Goal: Information Seeking & Learning: Learn about a topic

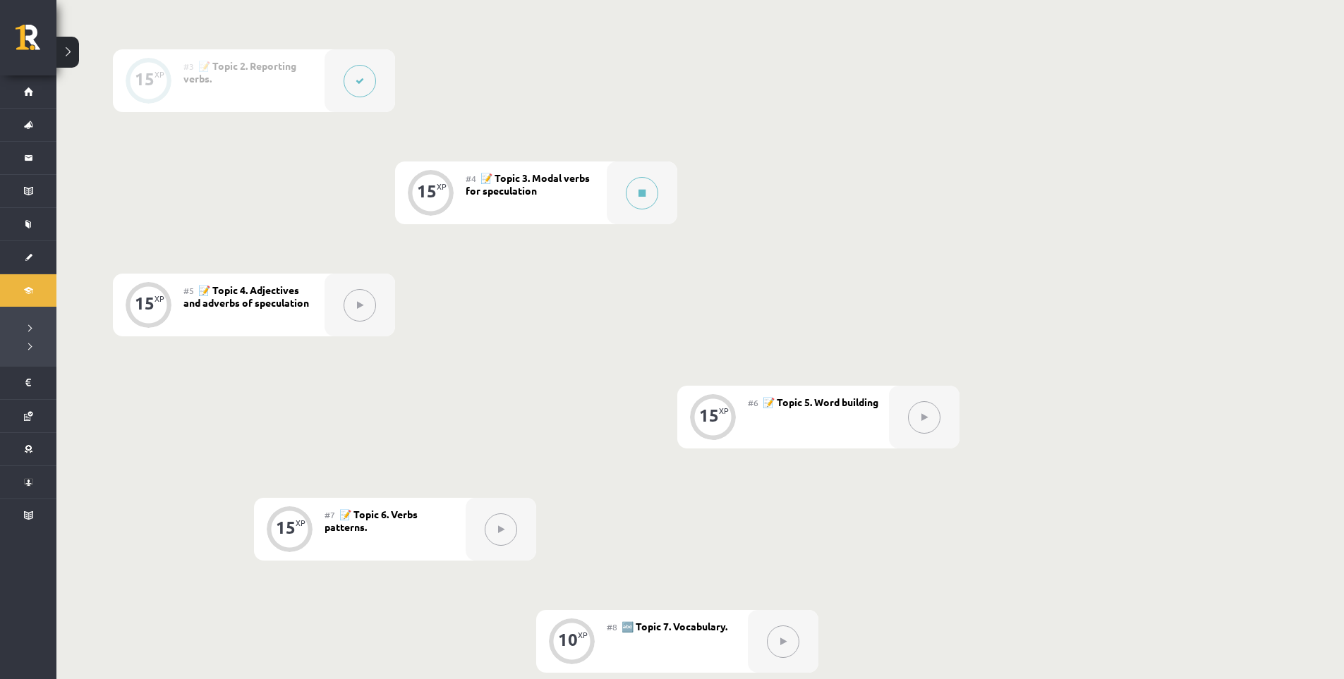
scroll to position [455, 0]
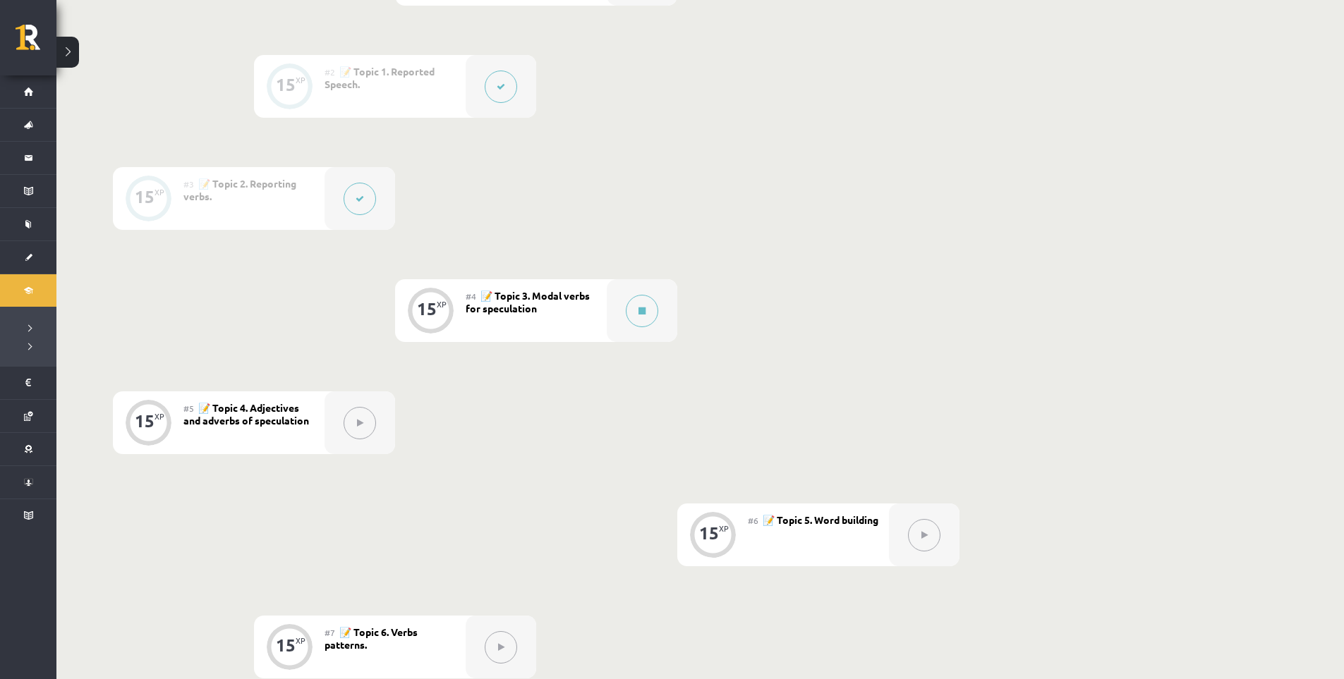
drag, startPoint x: 573, startPoint y: 331, endPoint x: 564, endPoint y: 322, distance: 13.0
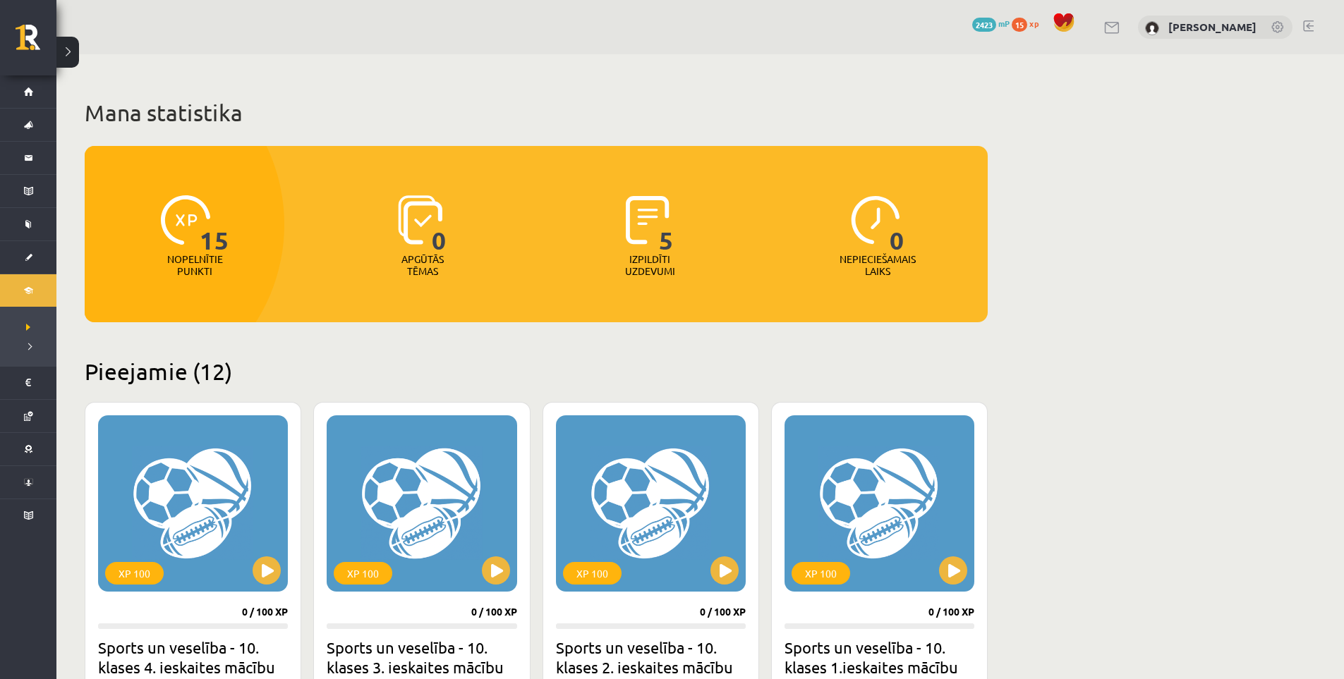
scroll to position [1162, 0]
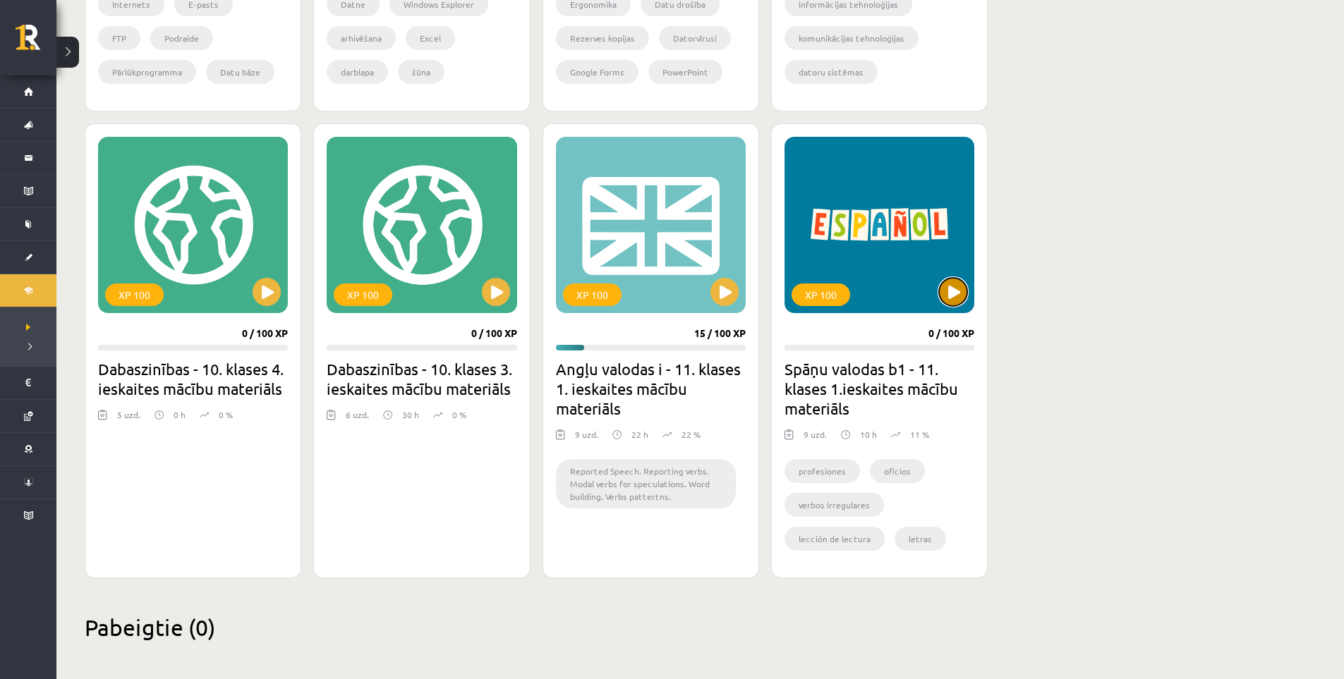
click at [954, 305] on button at bounding box center [953, 292] width 28 height 28
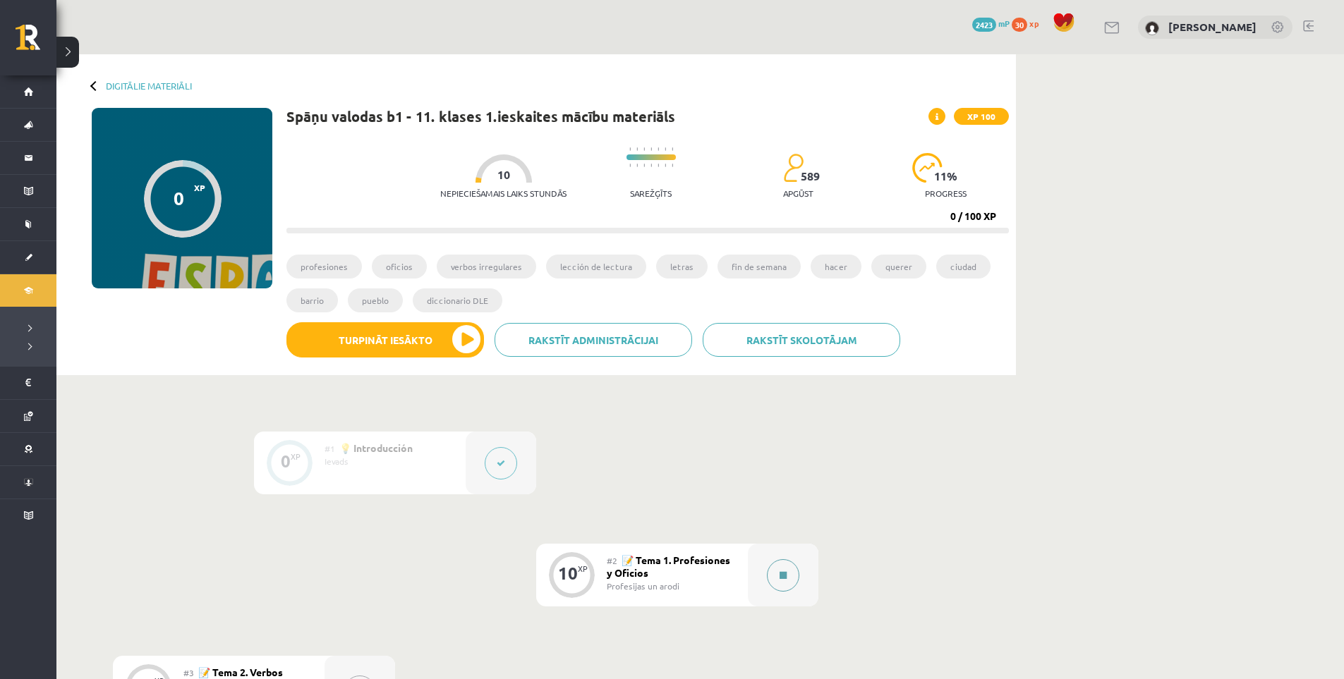
click at [789, 576] on button at bounding box center [783, 575] width 32 height 32
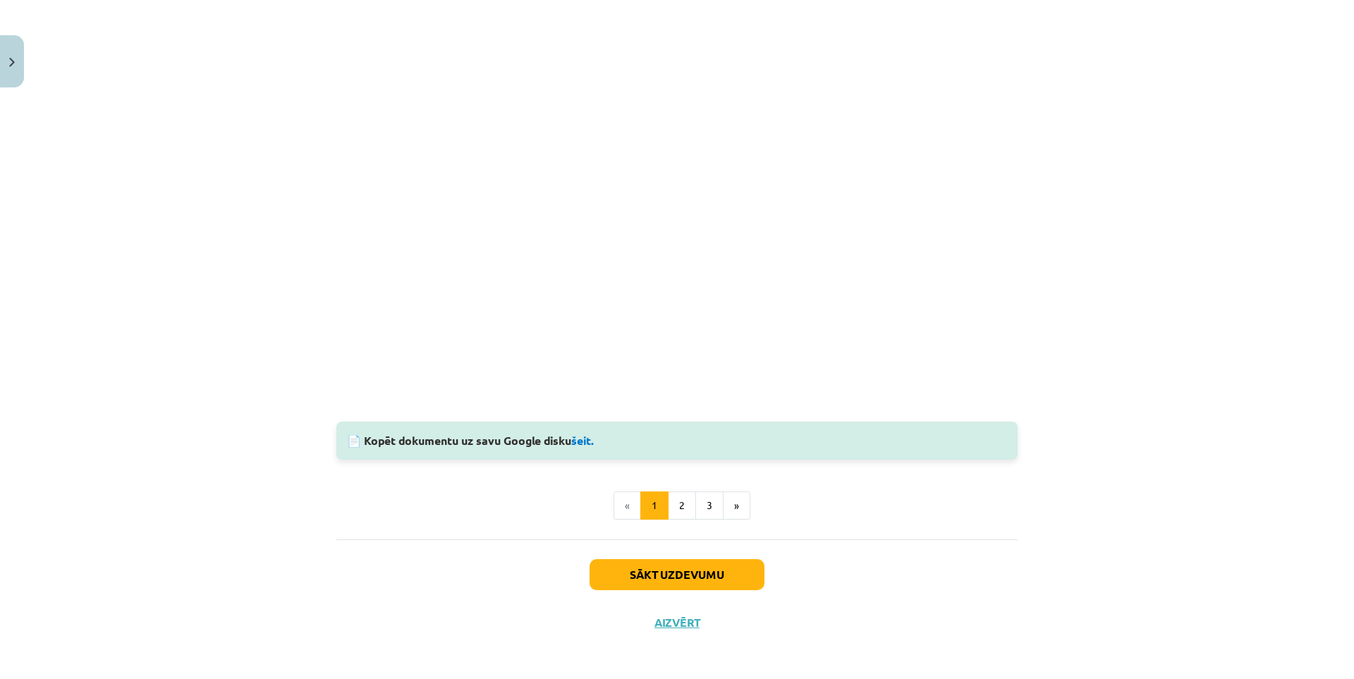
scroll to position [1297, 0]
click at [684, 506] on button "2" at bounding box center [682, 503] width 28 height 28
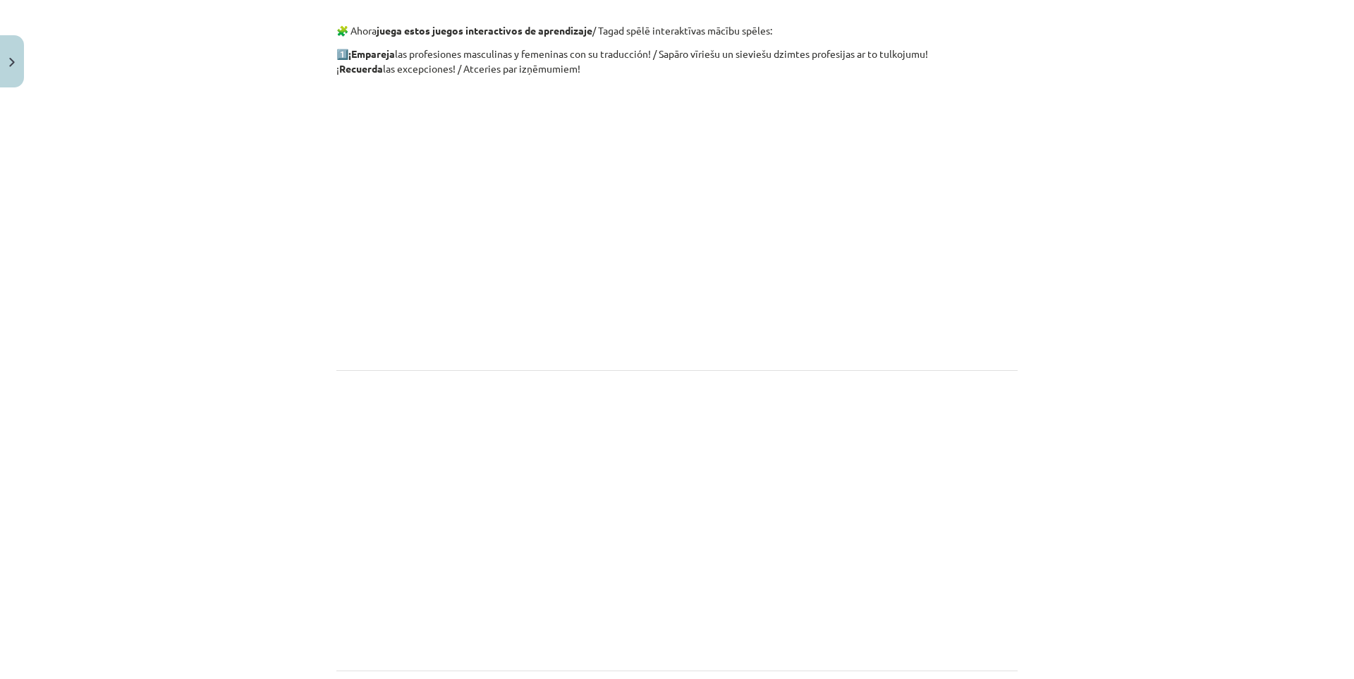
scroll to position [0, 0]
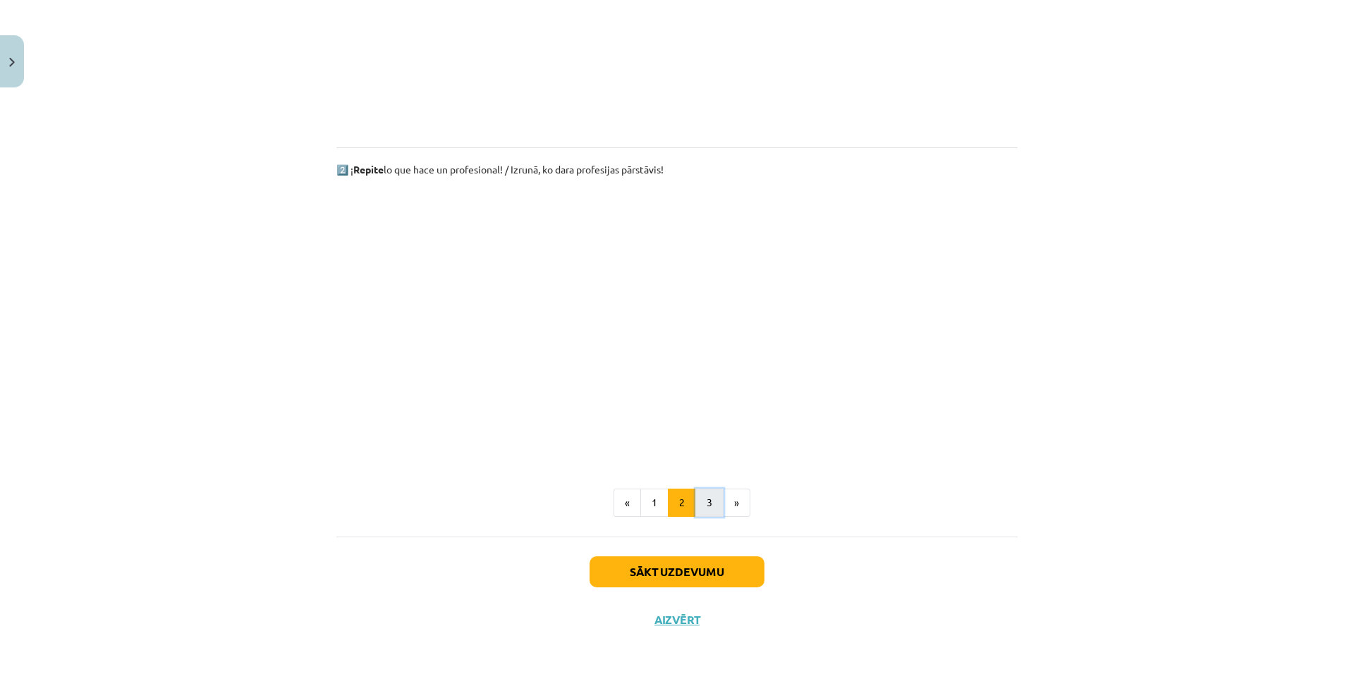
click at [704, 501] on button "3" at bounding box center [710, 503] width 28 height 28
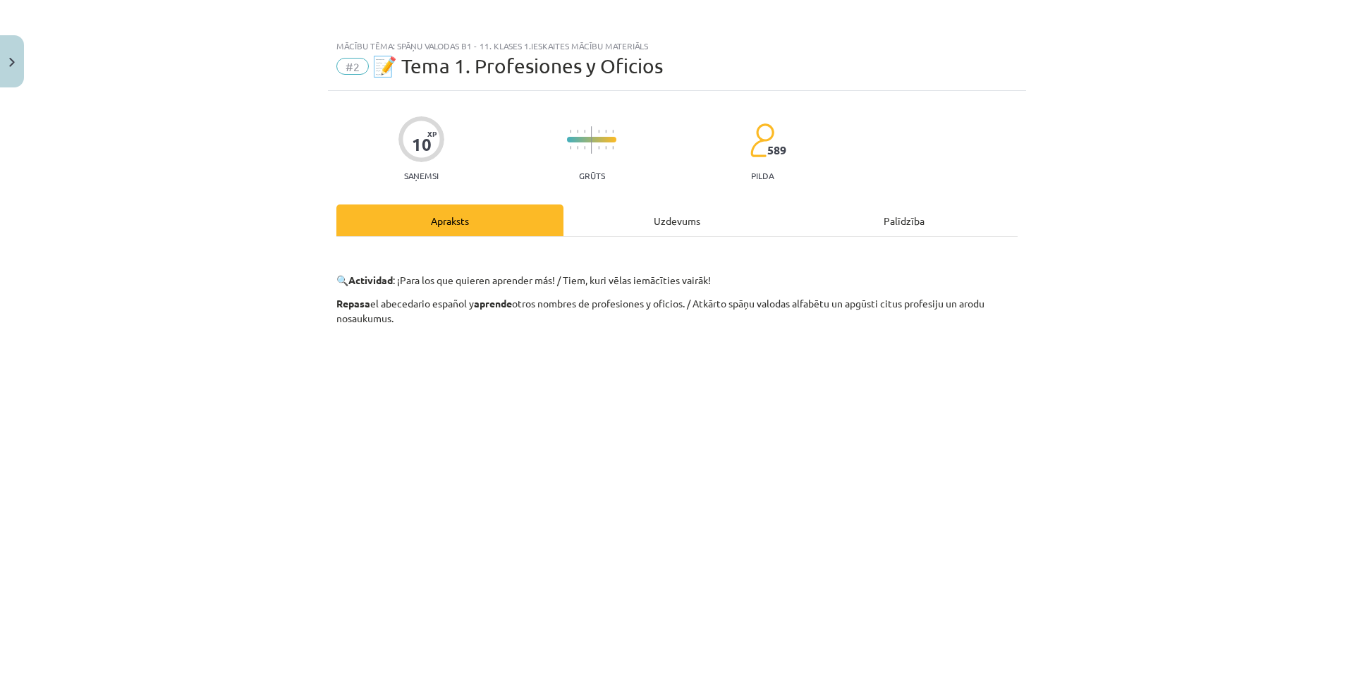
scroll to position [121, 0]
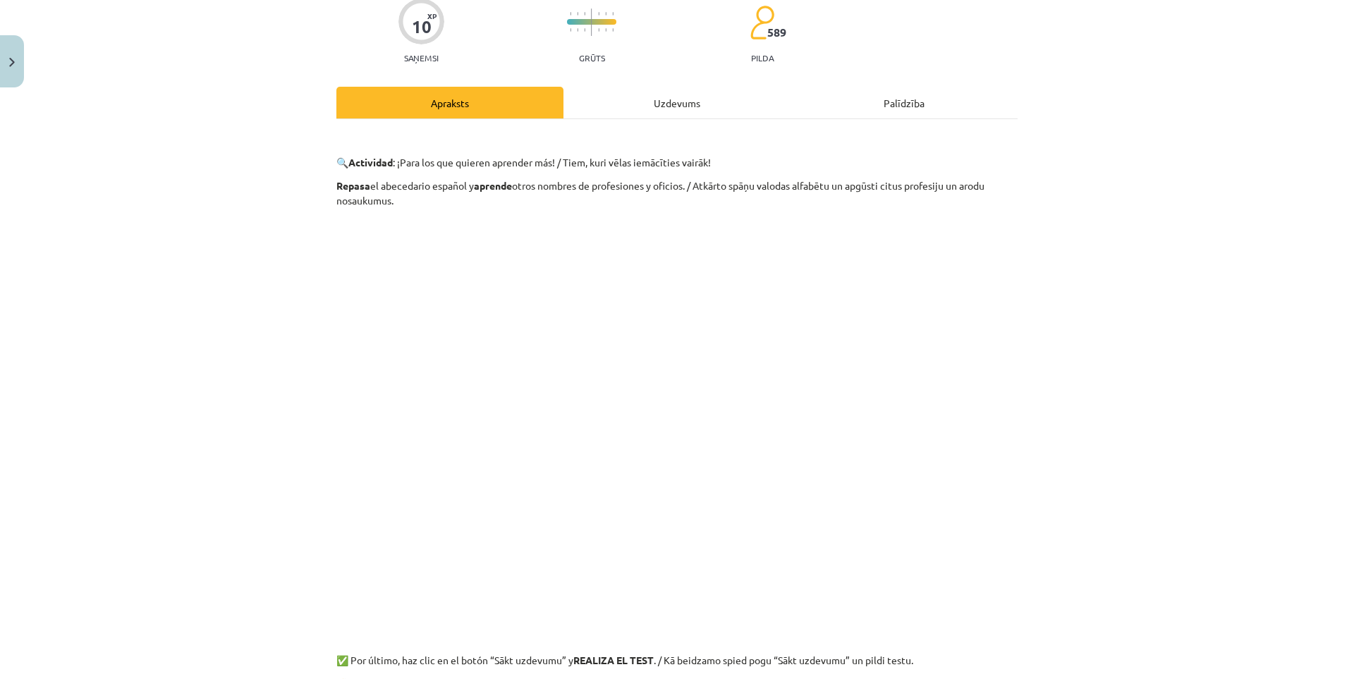
click at [630, 107] on div "Uzdevums" at bounding box center [677, 103] width 227 height 32
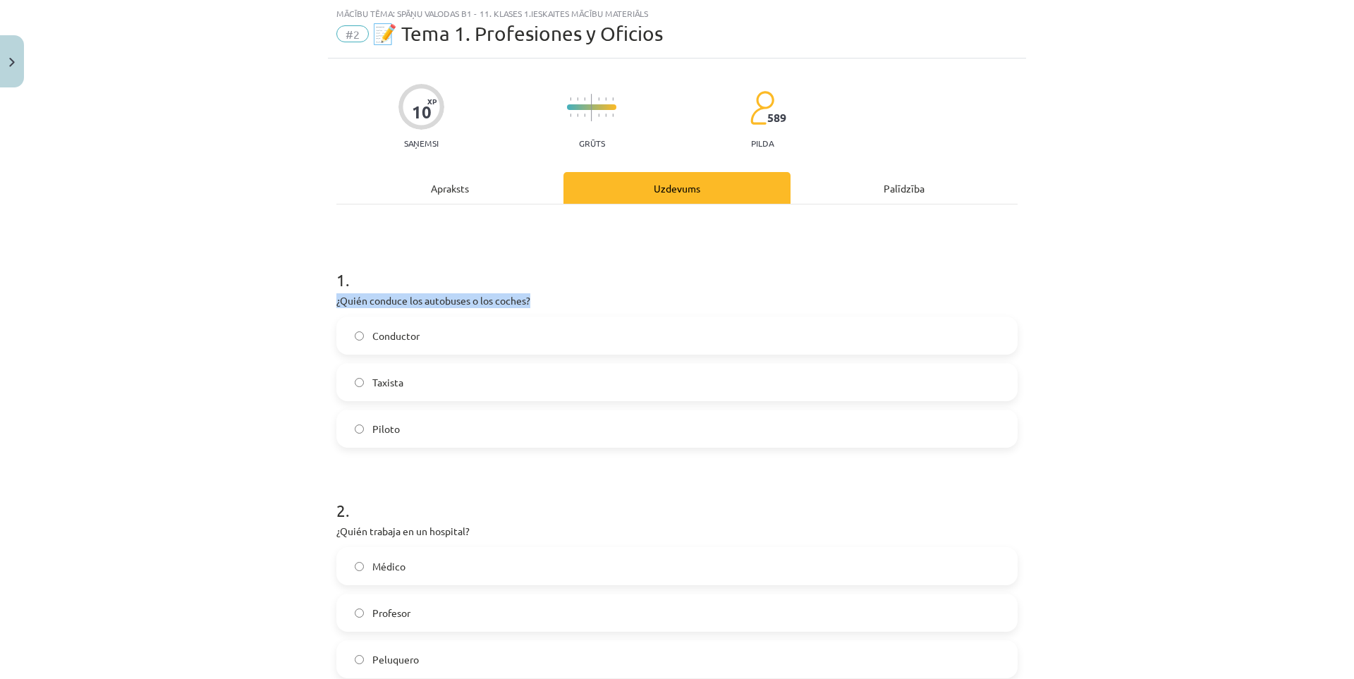
drag, startPoint x: 332, startPoint y: 300, endPoint x: 524, endPoint y: 303, distance: 192.6
click at [524, 303] on p "¿Quién conduce los autobuses o los coches?" at bounding box center [676, 300] width 681 height 15
click at [515, 307] on div at bounding box center [515, 307] width 0 height 0
click at [238, 257] on div "Mācību tēma: Spāņu valodas b1 - 11. klases 1.ieskaites mācību materiāls #2 📝 Te…" at bounding box center [677, 339] width 1354 height 679
drag, startPoint x: 533, startPoint y: 297, endPoint x: 329, endPoint y: 301, distance: 203.9
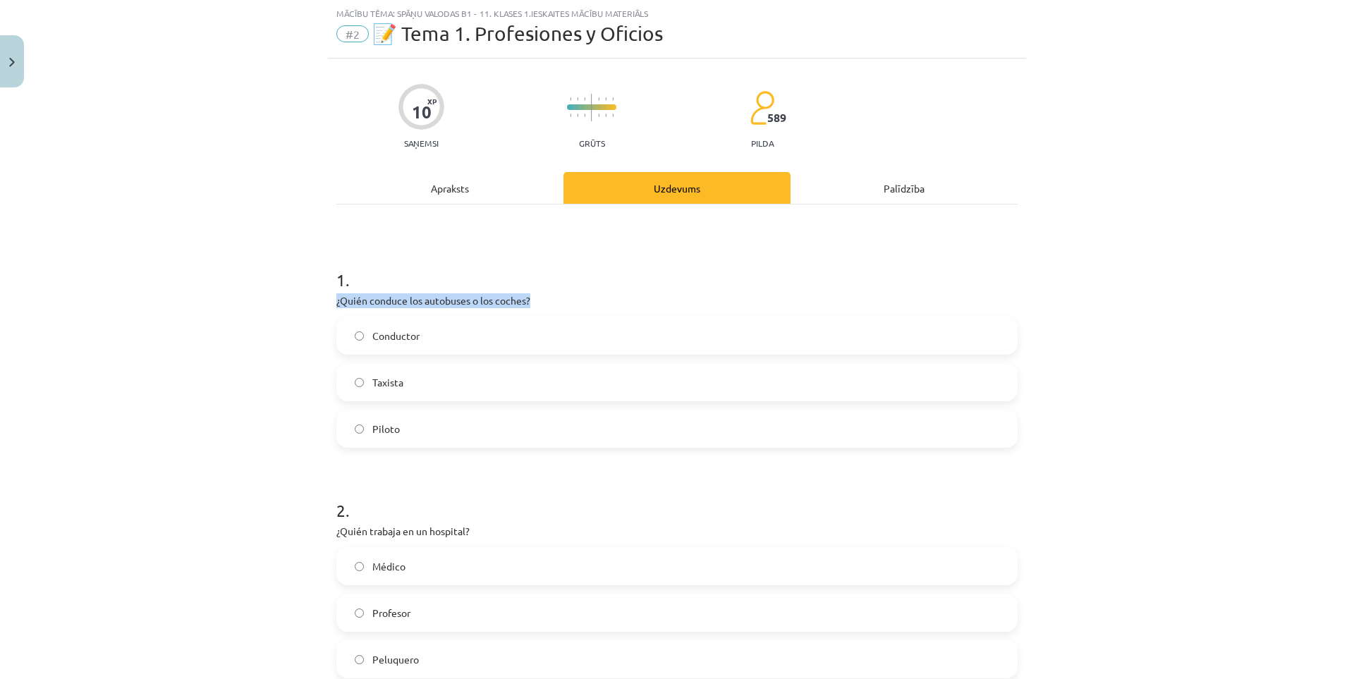
click at [320, 307] on div at bounding box center [320, 307] width 0 height 0
click at [197, 341] on div "Mācību tēma: Spāņu valodas b1 - 11. klases 1.ieskaites mācību materiāls #2 📝 Te…" at bounding box center [677, 339] width 1354 height 679
click at [415, 337] on label "Conductor" at bounding box center [677, 335] width 679 height 35
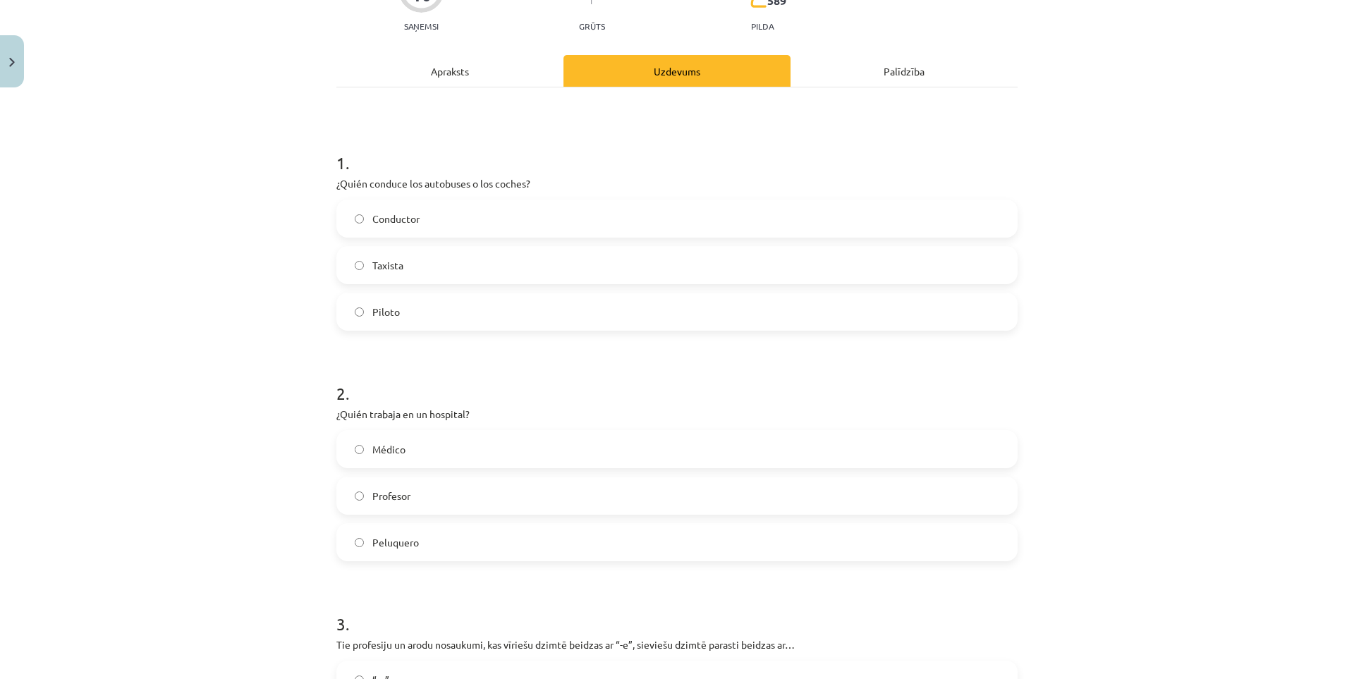
scroll to position [270, 0]
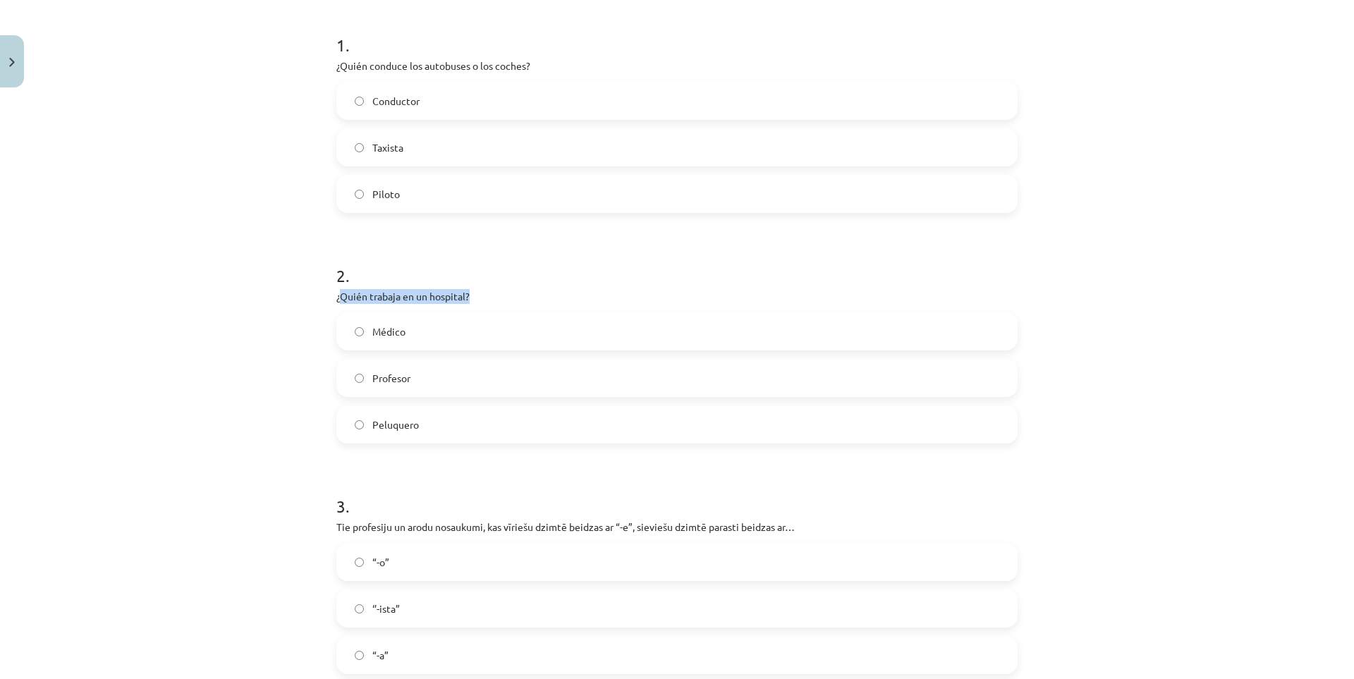
drag, startPoint x: 344, startPoint y: 298, endPoint x: 466, endPoint y: 295, distance: 121.4
click at [466, 295] on p "¿Quién trabaja en un hospital?" at bounding box center [676, 296] width 681 height 15
click at [387, 336] on span "Médico" at bounding box center [388, 331] width 33 height 15
drag, startPoint x: 368, startPoint y: 424, endPoint x: 415, endPoint y: 424, distance: 47.3
click at [415, 424] on label "Peluquero" at bounding box center [677, 424] width 679 height 35
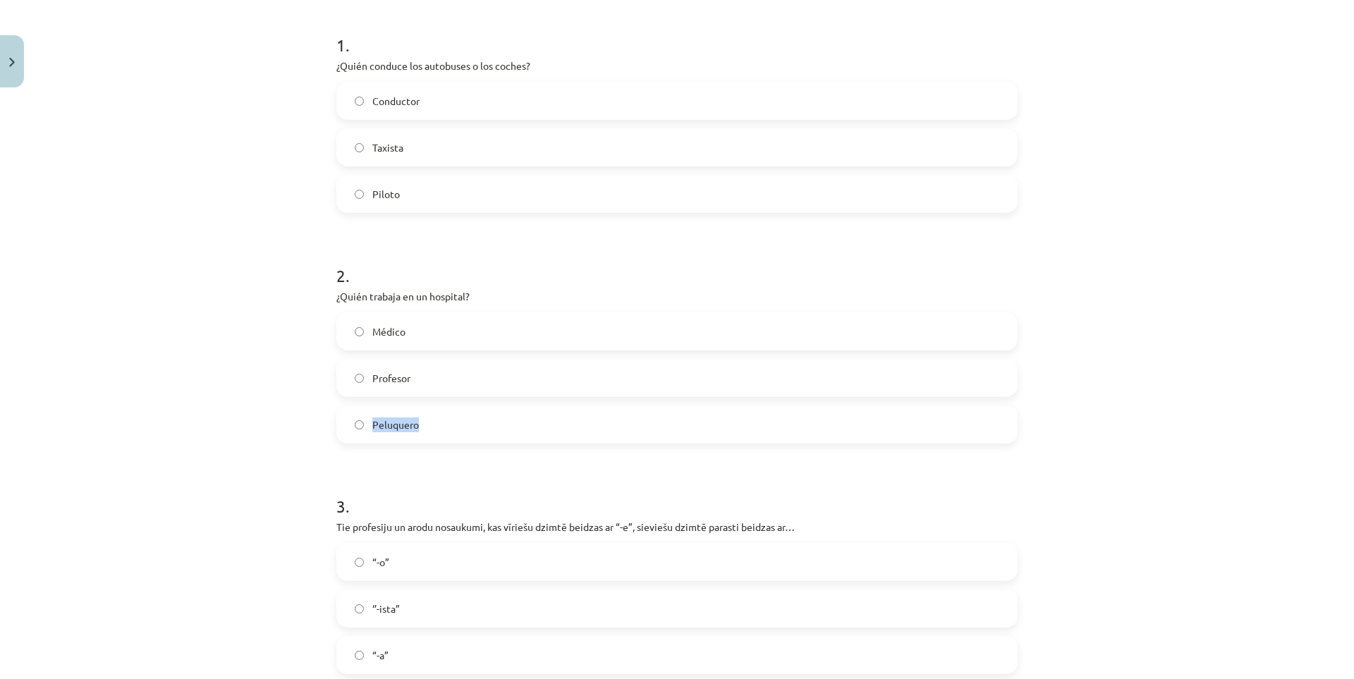
click at [406, 399] on div at bounding box center [406, 399] width 0 height 0
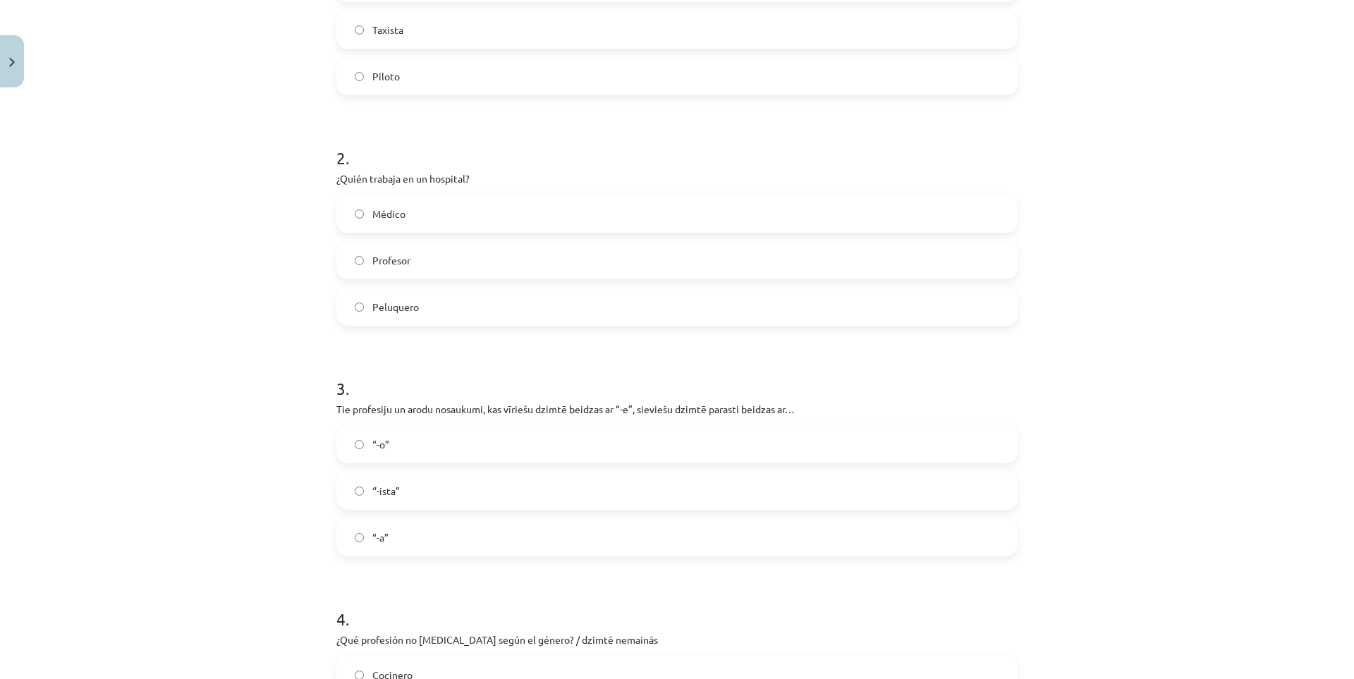
click at [427, 537] on label "“-a”" at bounding box center [677, 537] width 679 height 35
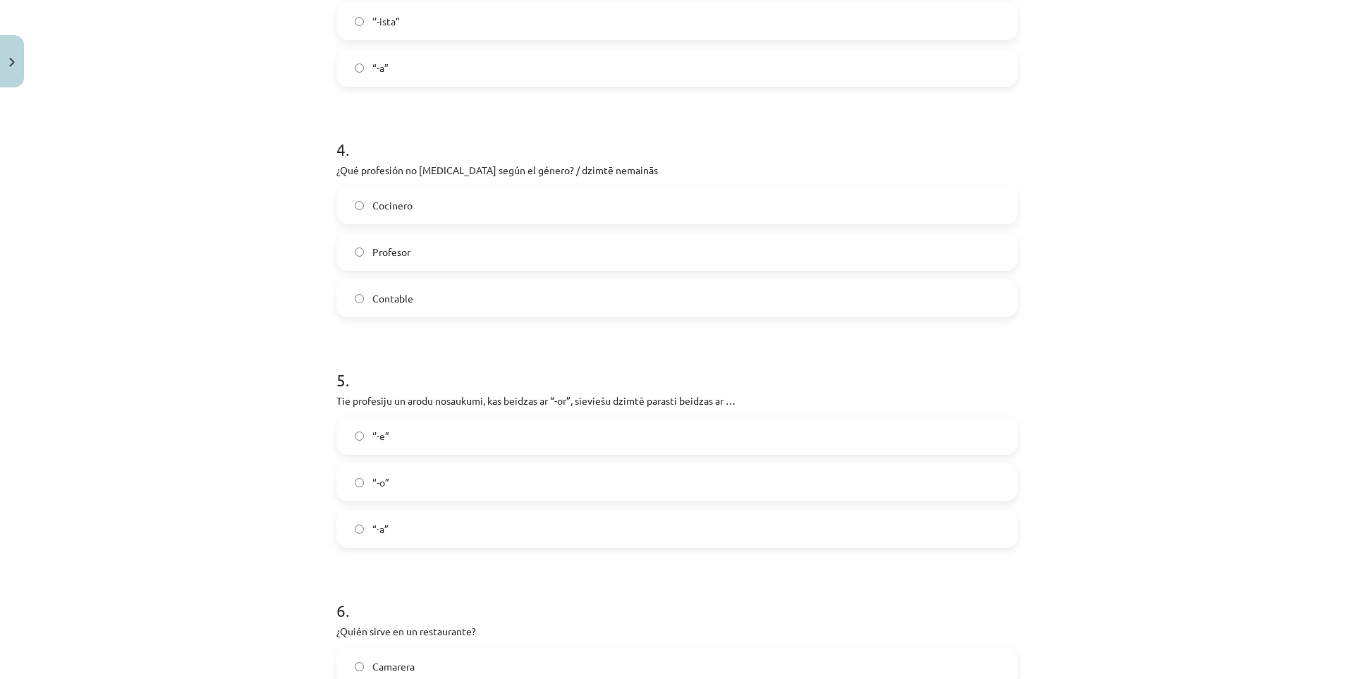
scroll to position [741, 0]
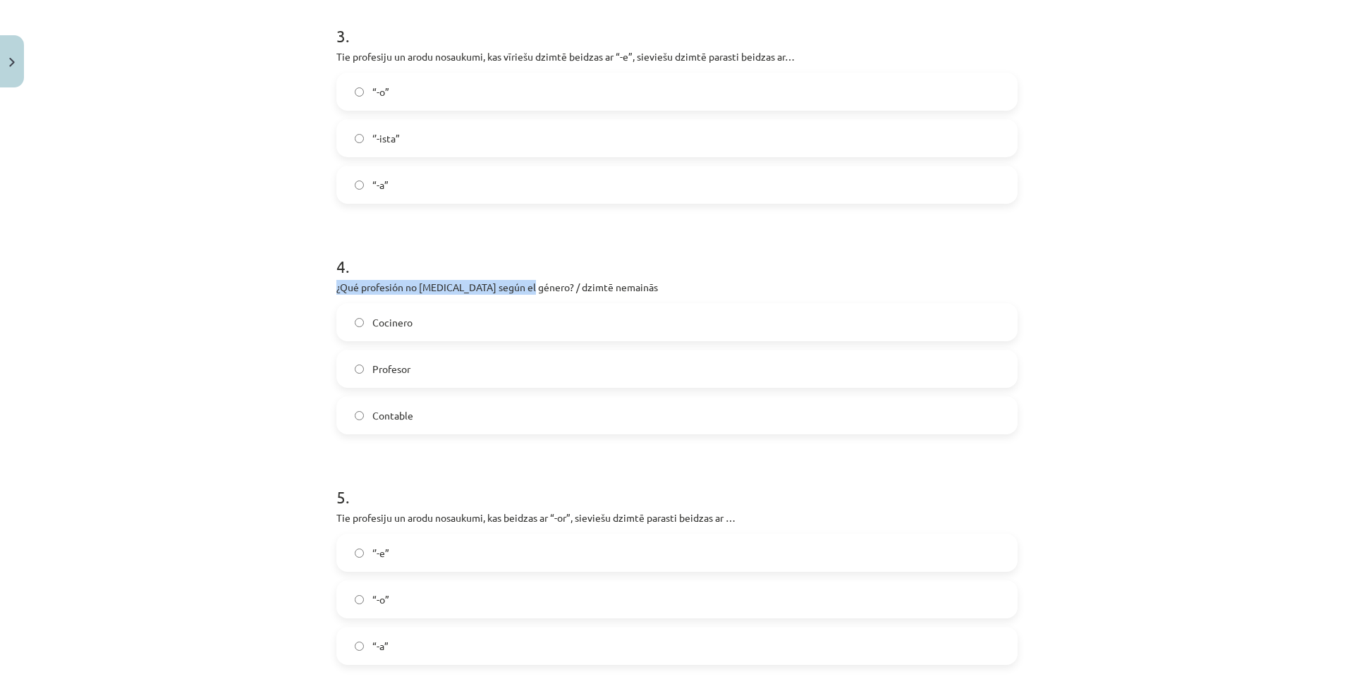
drag, startPoint x: 324, startPoint y: 288, endPoint x: 524, endPoint y: 289, distance: 199.6
click at [524, 289] on div "10 XP Saņemsi Grūts 589 pilda Apraksts Uzdevums Palīdzība 1 . ¿Quién conduce lo…" at bounding box center [677, 650] width 698 height 2594
click at [515, 293] on div at bounding box center [515, 293] width 0 height 0
click at [238, 285] on div "Mācību tēma: Spāņu valodas b1 - 11. klases 1.ieskaites mācību materiāls #2 📝 Te…" at bounding box center [677, 339] width 1354 height 679
click at [391, 410] on span "Contable" at bounding box center [392, 415] width 41 height 15
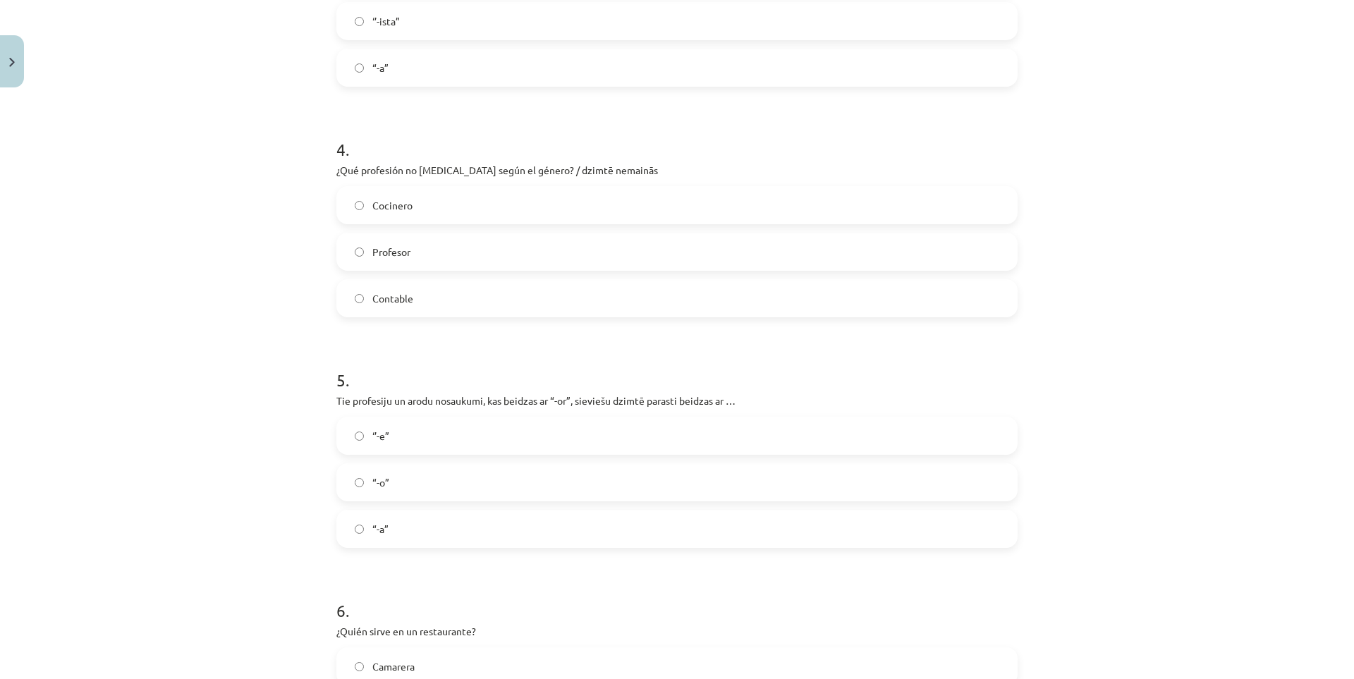
scroll to position [976, 0]
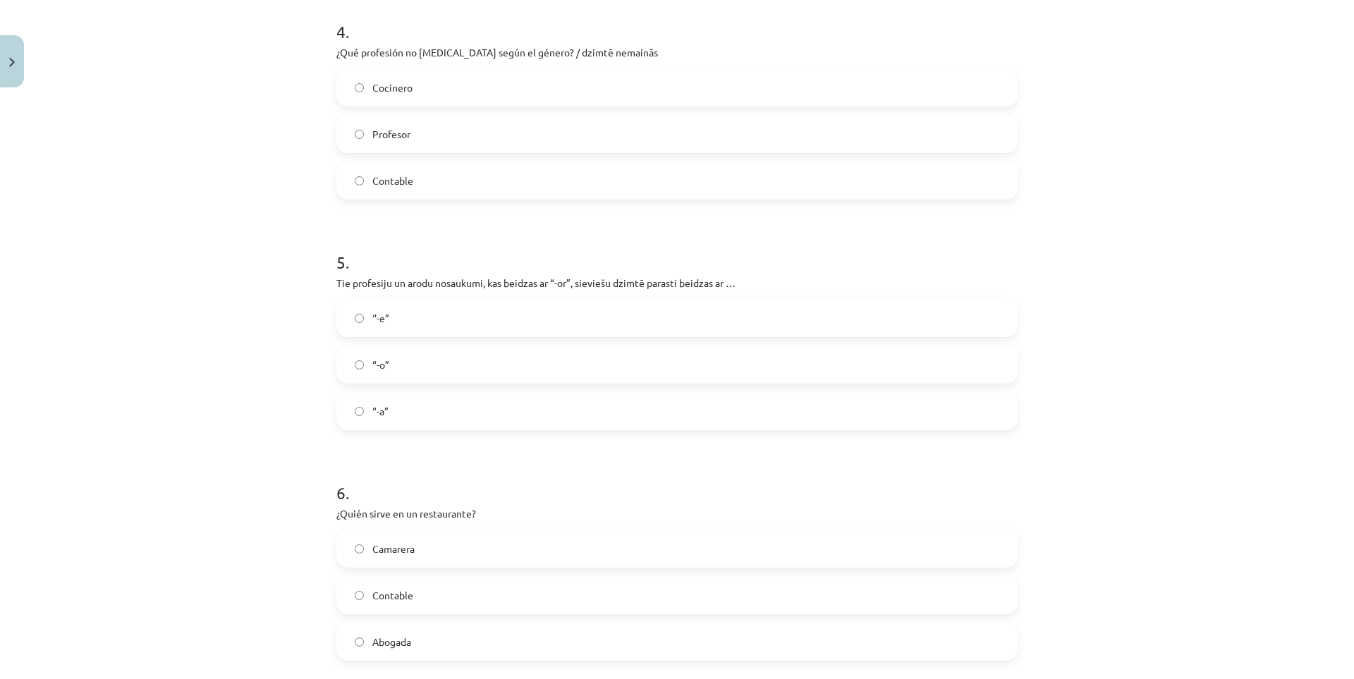
click at [404, 406] on label "“-a”" at bounding box center [677, 411] width 679 height 35
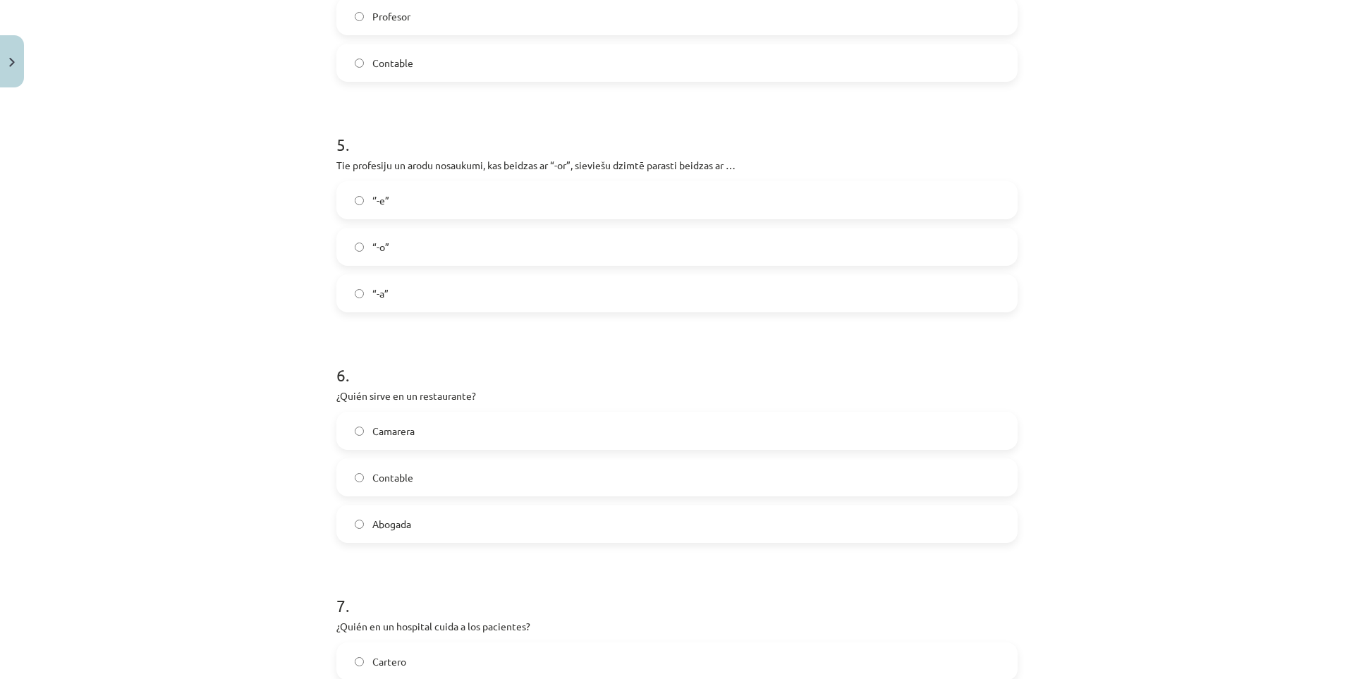
scroll to position [1210, 0]
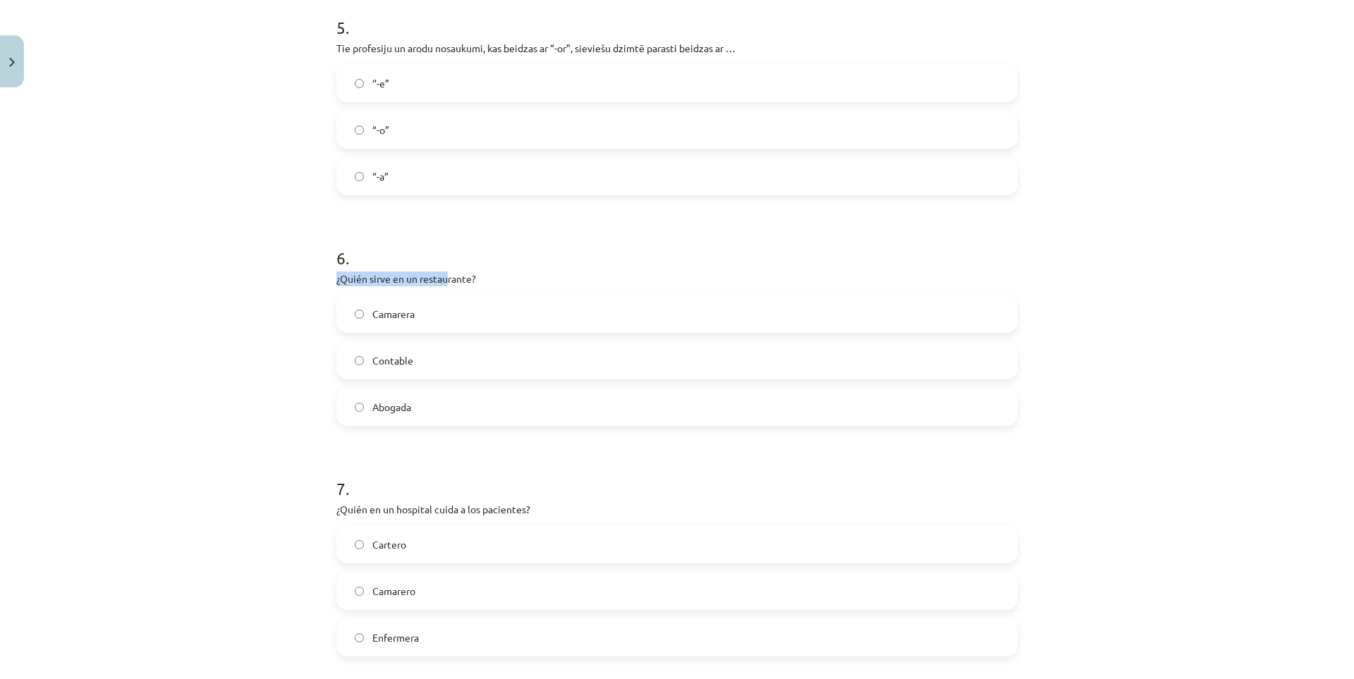
drag, startPoint x: 316, startPoint y: 281, endPoint x: 439, endPoint y: 283, distance: 122.8
click at [439, 283] on div "Mācību tēma: Spāņu valodas b1 - 11. klases 1.ieskaites mācību materiāls #2 📝 Te…" at bounding box center [677, 339] width 1354 height 679
click at [528, 281] on p "¿Quién sirve en un restaurante?" at bounding box center [676, 279] width 681 height 15
click at [413, 323] on label "Camarera" at bounding box center [677, 313] width 679 height 35
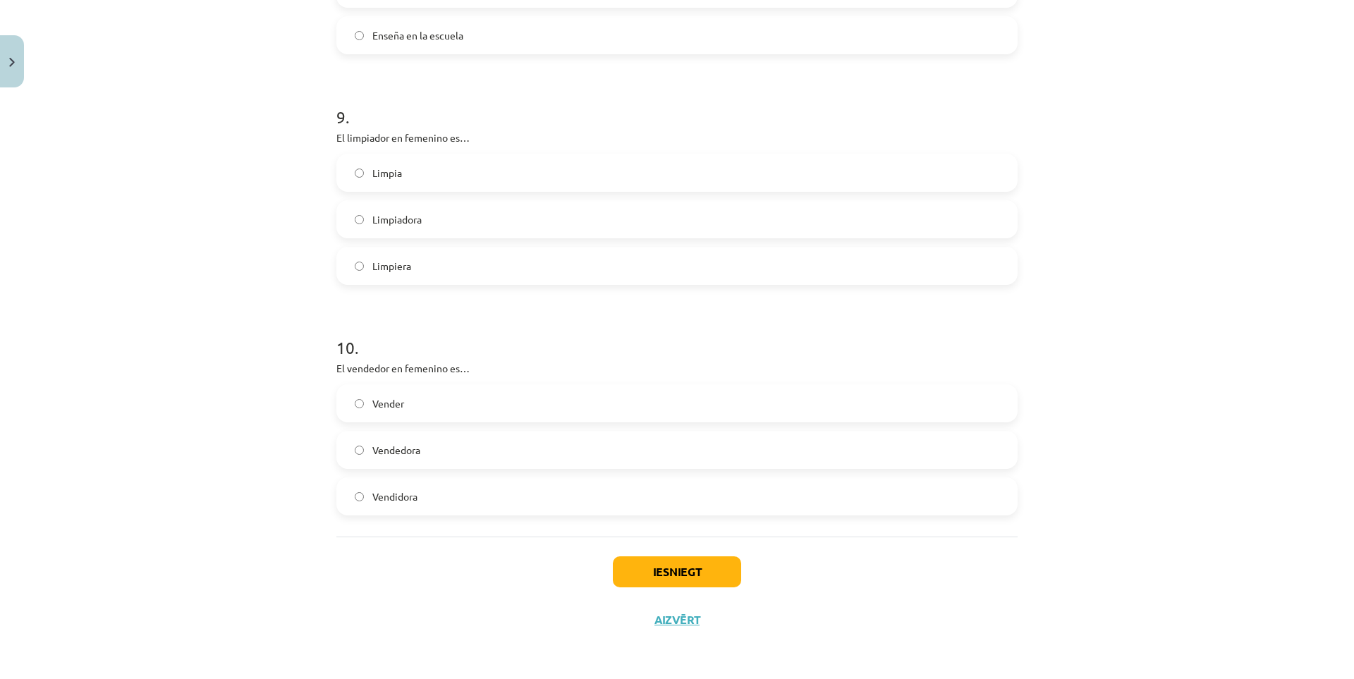
scroll to position [1456, 0]
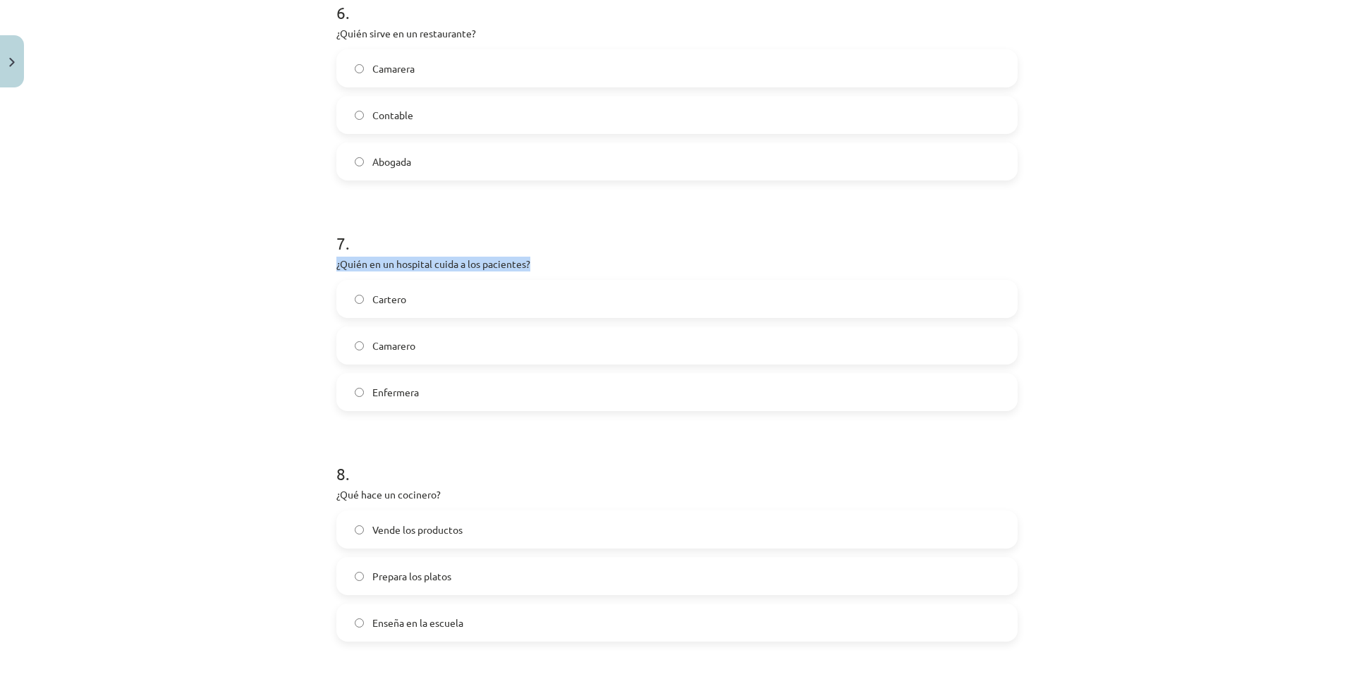
drag, startPoint x: 335, startPoint y: 262, endPoint x: 529, endPoint y: 263, distance: 194.0
click at [520, 238] on div at bounding box center [520, 238] width 0 height 0
click at [261, 233] on div "Mācību tēma: Spāņu valodas b1 - 11. klases 1.ieskaites mācību materiāls #2 📝 Te…" at bounding box center [677, 339] width 1354 height 679
drag, startPoint x: 369, startPoint y: 289, endPoint x: 416, endPoint y: 401, distance: 121.7
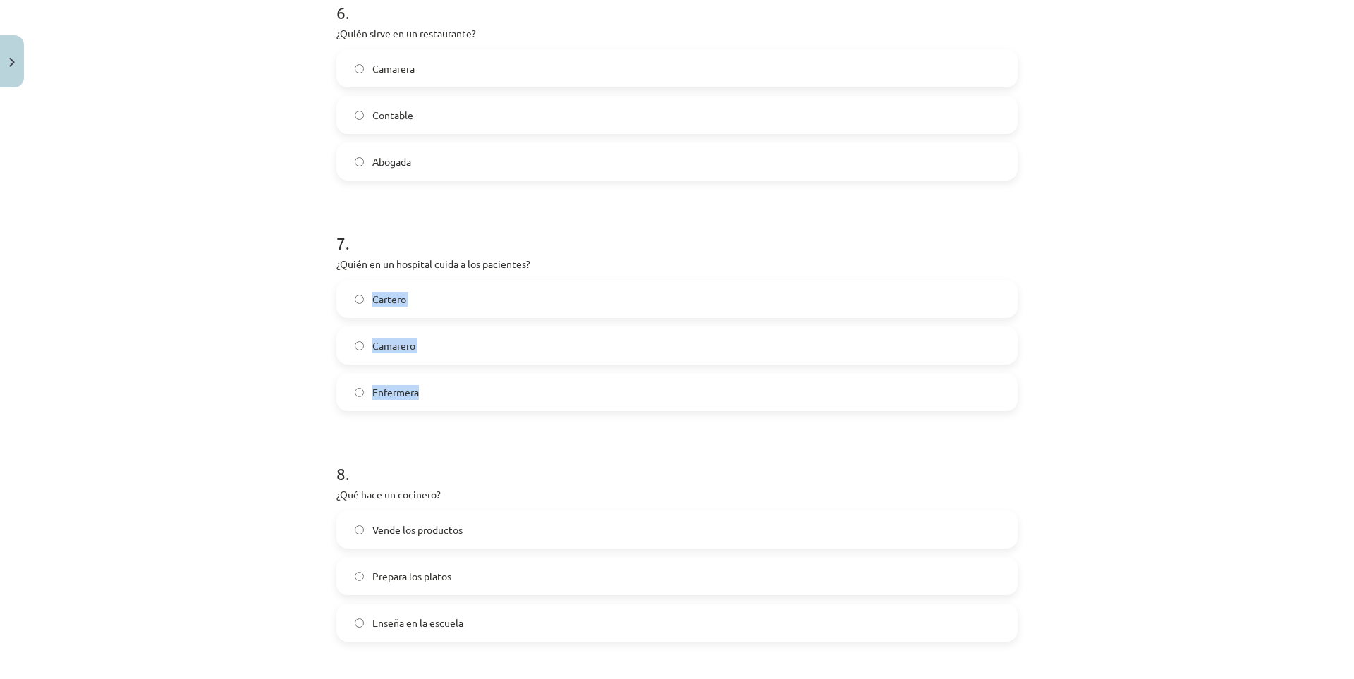
click at [416, 401] on div "Cartero Camarero Enfermera" at bounding box center [676, 345] width 681 height 131
click at [407, 399] on div at bounding box center [407, 399] width 0 height 0
drag, startPoint x: 497, startPoint y: 427, endPoint x: 490, endPoint y: 415, distance: 14.5
click at [468, 382] on label "Enfermera" at bounding box center [677, 392] width 679 height 35
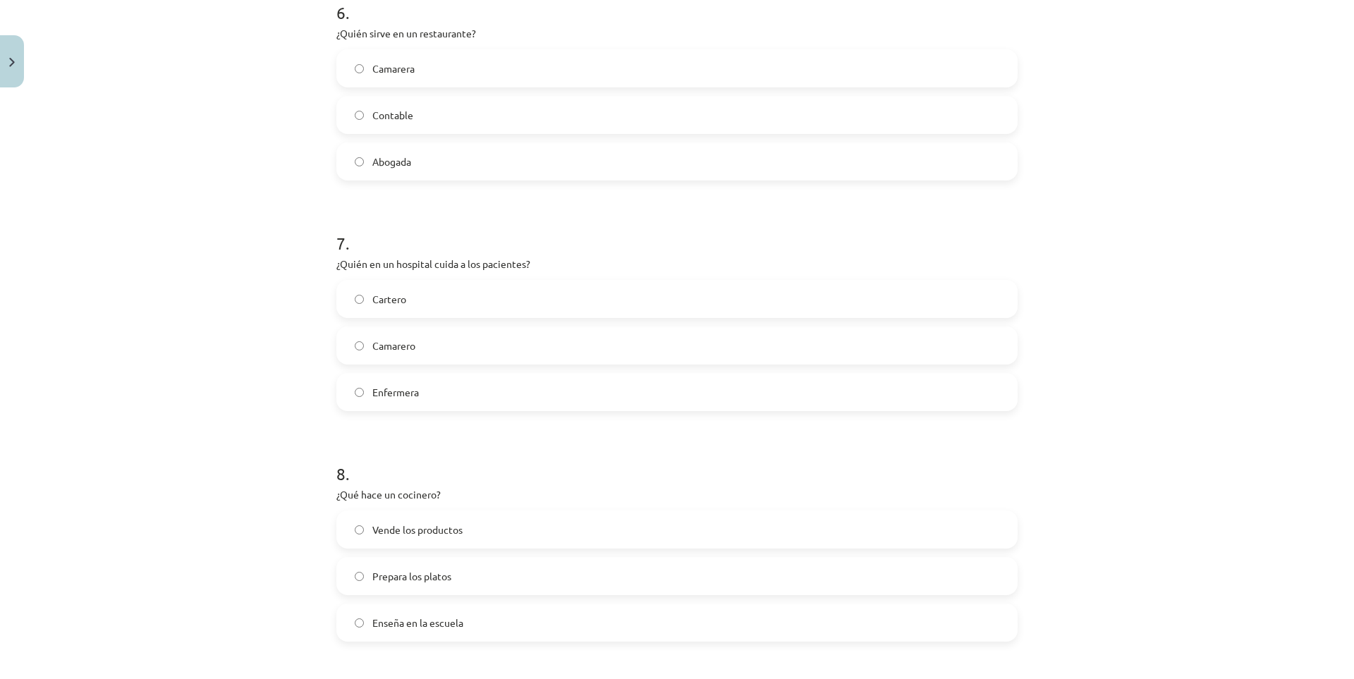
scroll to position [1691, 0]
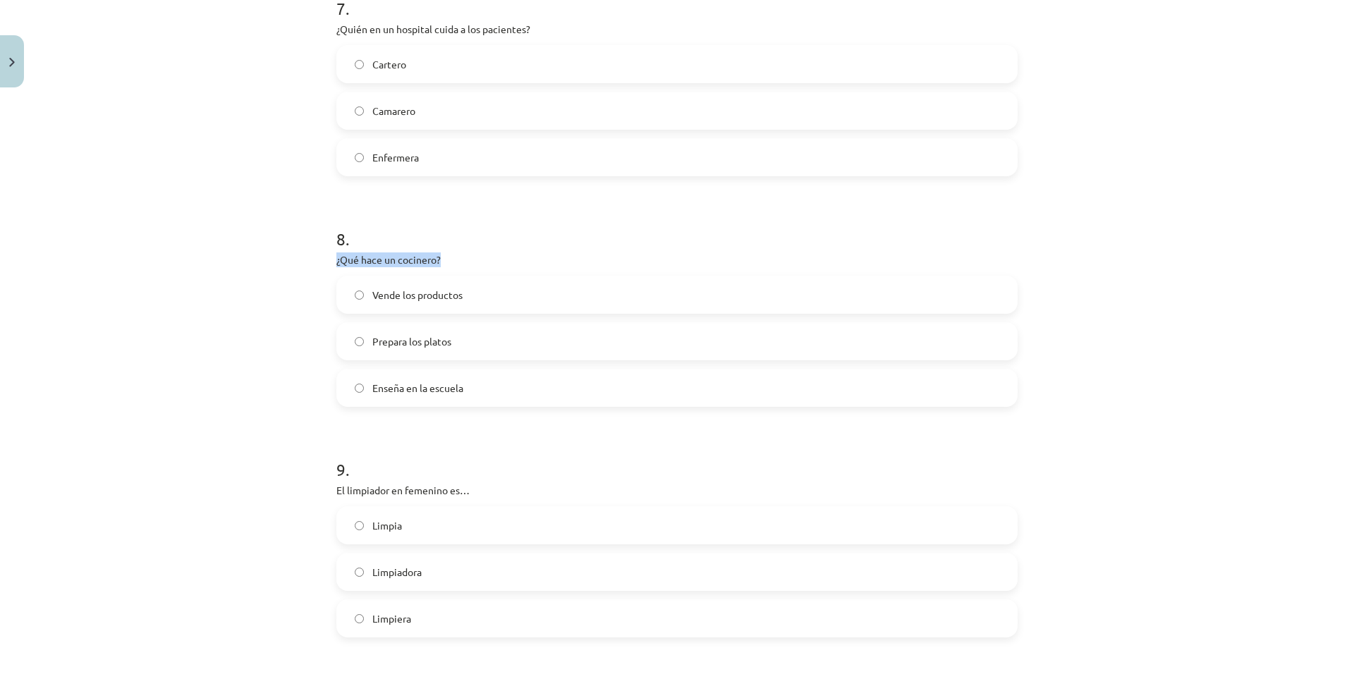
drag, startPoint x: 328, startPoint y: 255, endPoint x: 435, endPoint y: 263, distance: 107.6
click at [426, 266] on div at bounding box center [426, 266] width 0 height 0
click at [515, 257] on p "¿Qué hace un cocinero?" at bounding box center [676, 260] width 681 height 15
click at [482, 345] on label "Prepara los platos" at bounding box center [677, 341] width 679 height 35
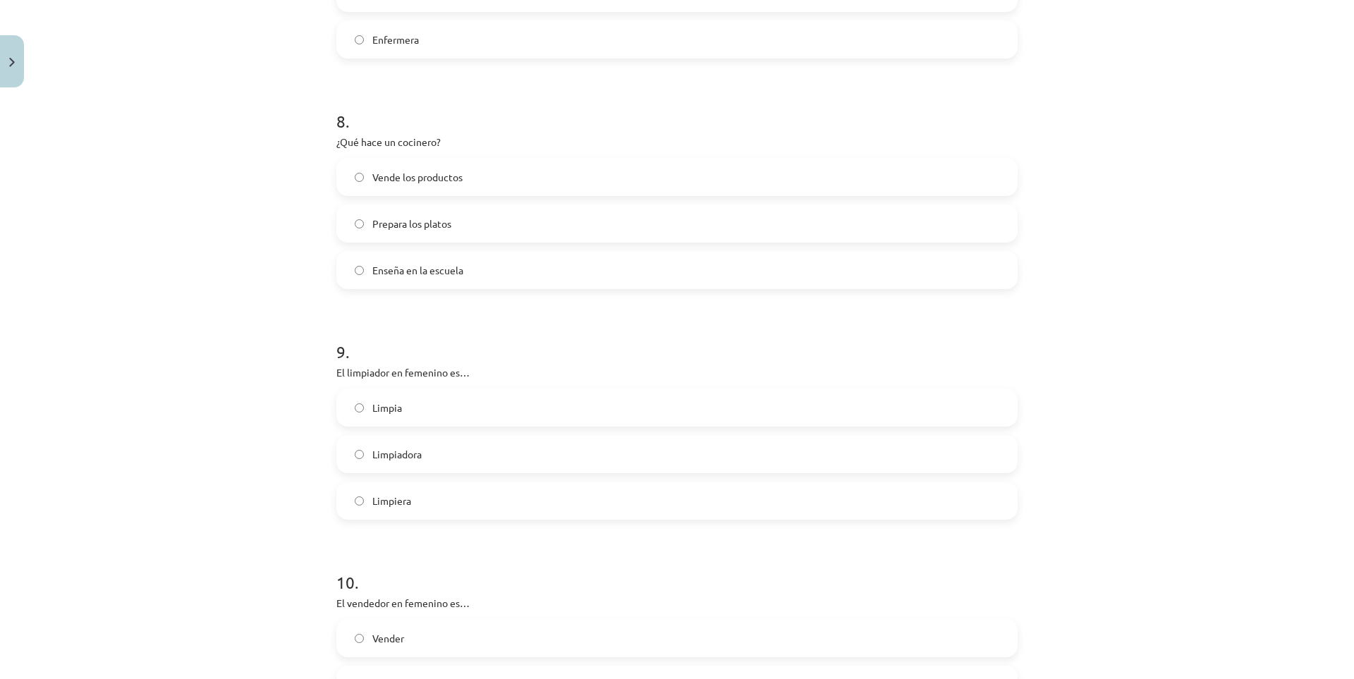
scroll to position [1926, 0]
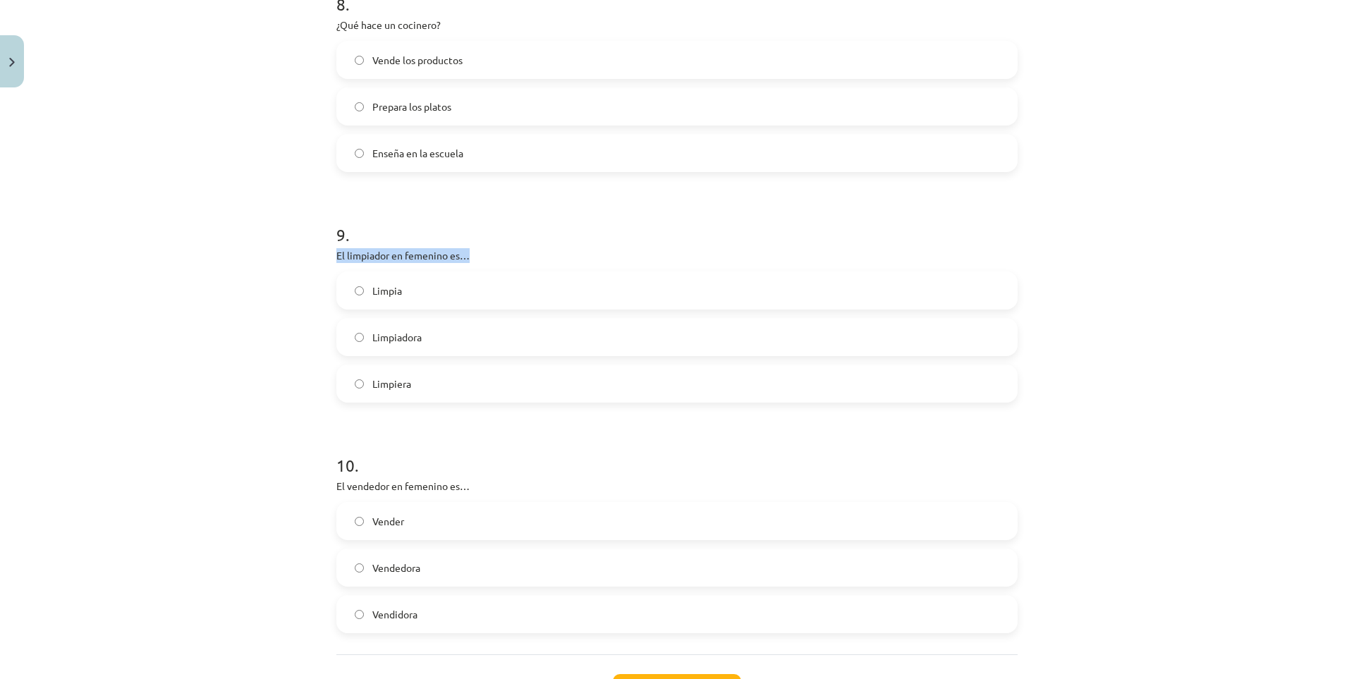
drag, startPoint x: 327, startPoint y: 257, endPoint x: 457, endPoint y: 260, distance: 130.5
click at [448, 262] on div at bounding box center [448, 262] width 0 height 0
click at [576, 255] on p "El limpiador en femenino es…" at bounding box center [676, 255] width 681 height 15
click at [428, 346] on label "Limpiadora" at bounding box center [677, 337] width 679 height 35
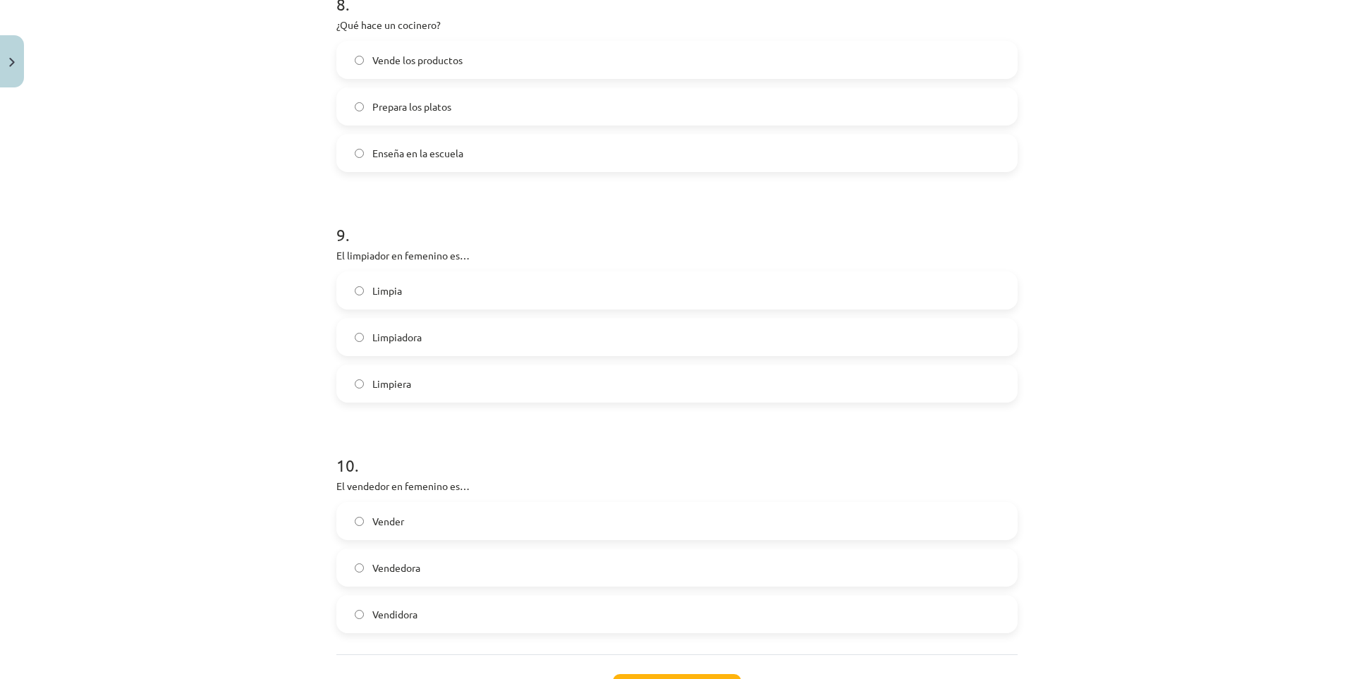
scroll to position [2044, 0]
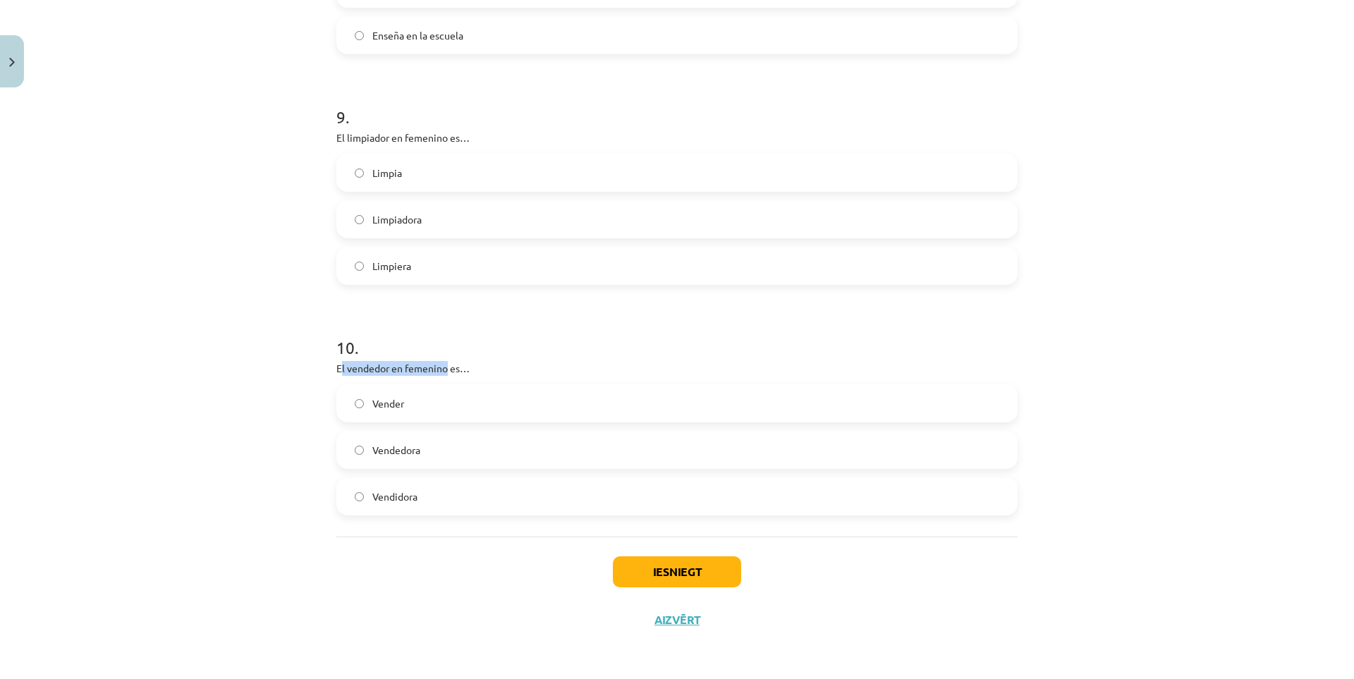
drag, startPoint x: 336, startPoint y: 370, endPoint x: 385, endPoint y: 372, distance: 48.8
click at [443, 374] on p "El vendedor en femenino es…" at bounding box center [676, 368] width 681 height 15
drag, startPoint x: 333, startPoint y: 367, endPoint x: 459, endPoint y: 365, distance: 125.6
click at [459, 365] on p "El vendedor en femenino es…" at bounding box center [676, 368] width 681 height 15
click at [449, 343] on div at bounding box center [449, 343] width 0 height 0
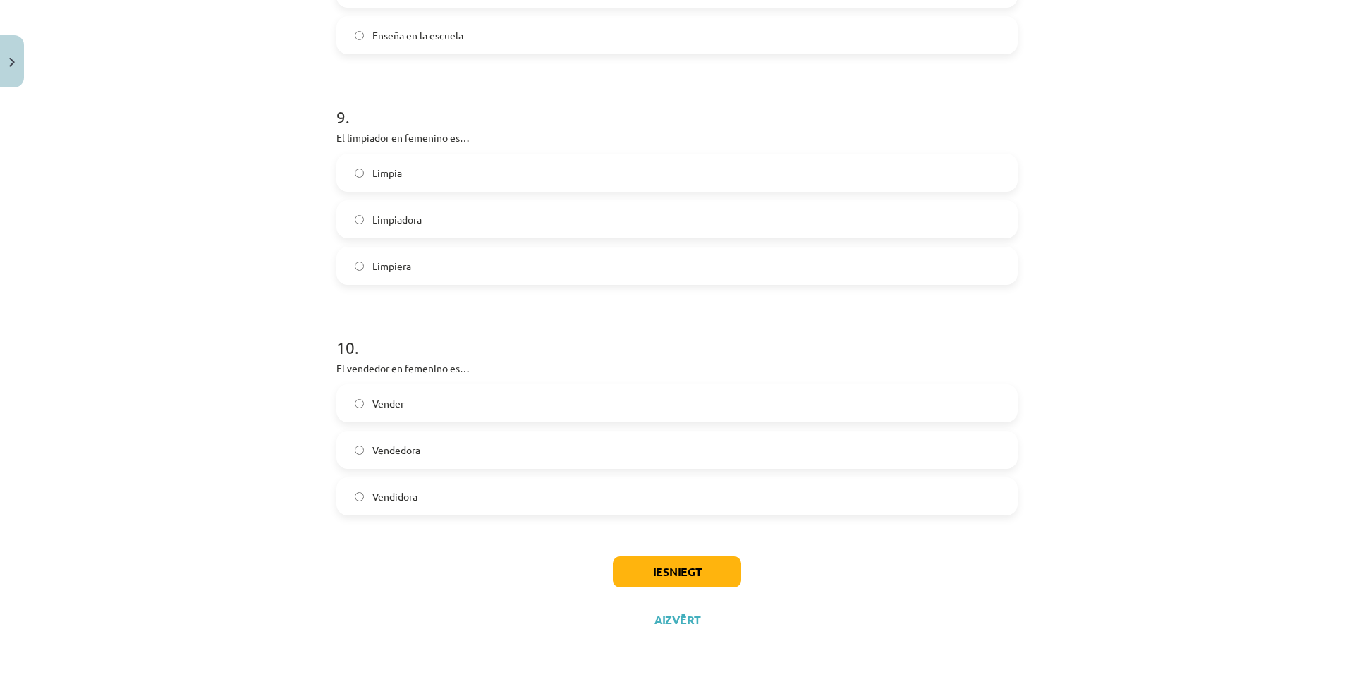
click at [594, 358] on div "10 . El vendedor en femenino es… Vender Vendedora Vendidora" at bounding box center [676, 414] width 681 height 202
click at [435, 496] on label "Vendidora" at bounding box center [677, 496] width 679 height 35
click at [427, 459] on label "Vendedora" at bounding box center [677, 449] width 679 height 35
click at [635, 562] on button "Iesniegt" at bounding box center [677, 572] width 128 height 31
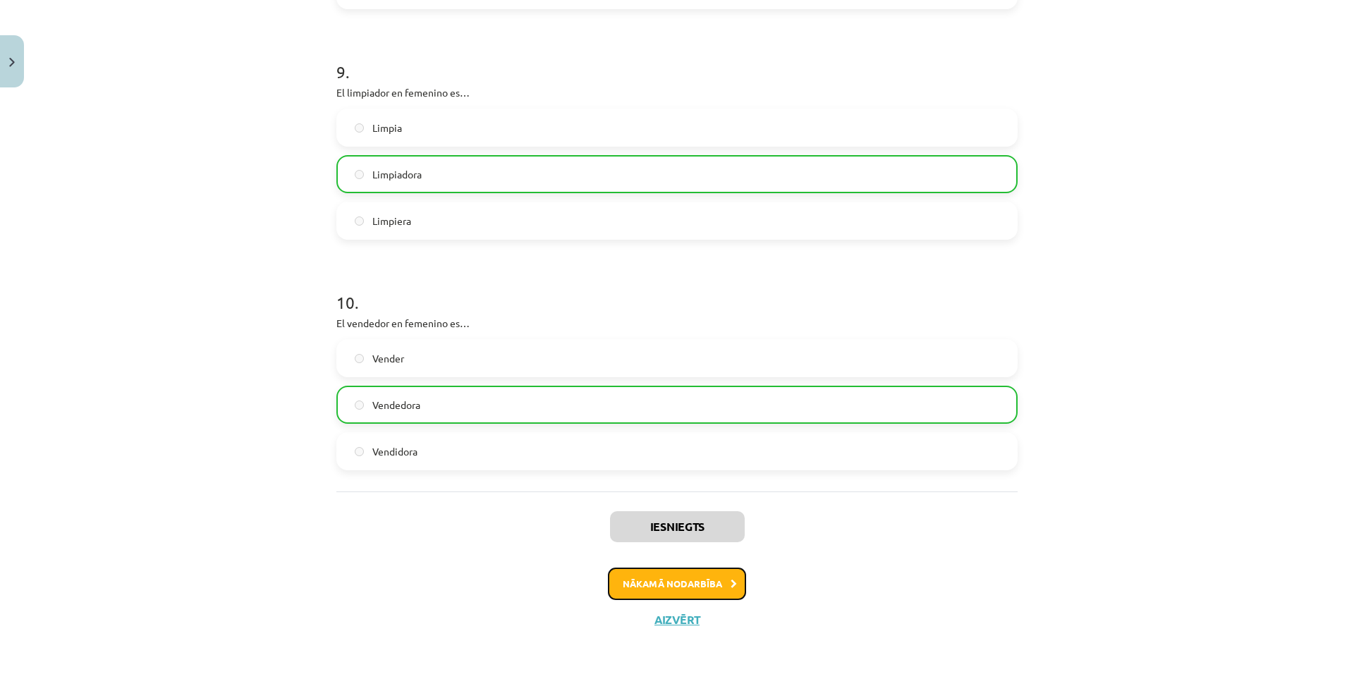
click at [717, 576] on button "Nākamā nodarbība" at bounding box center [677, 584] width 138 height 32
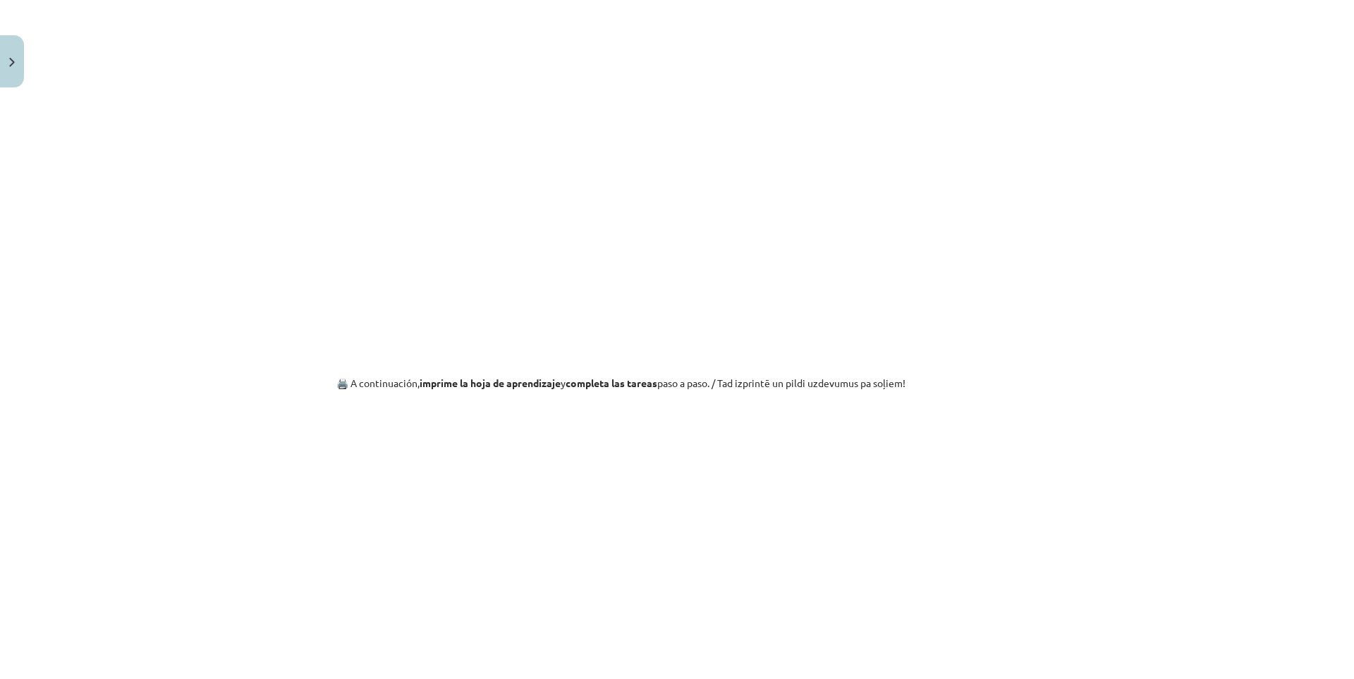
scroll to position [1253, 0]
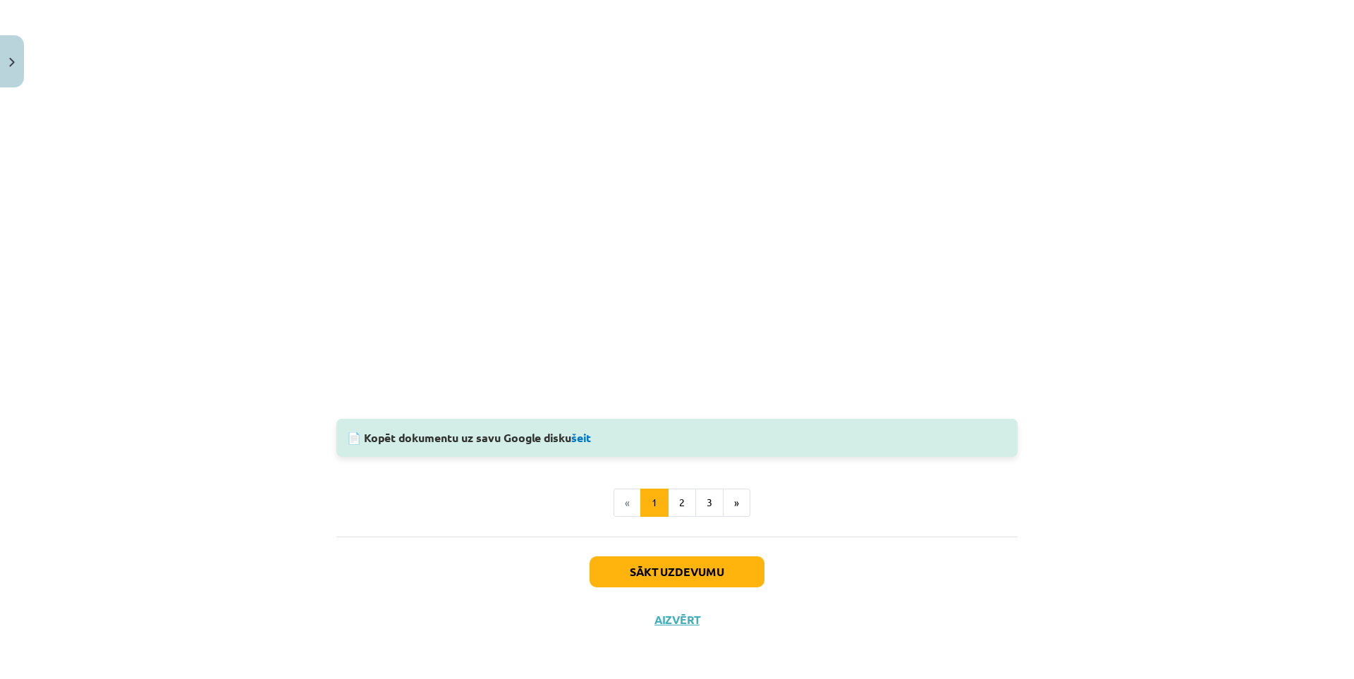
click at [686, 611] on div "Sākt uzdevumu Aizvērt" at bounding box center [676, 586] width 681 height 99
click at [690, 617] on button "Aizvērt" at bounding box center [677, 620] width 54 height 14
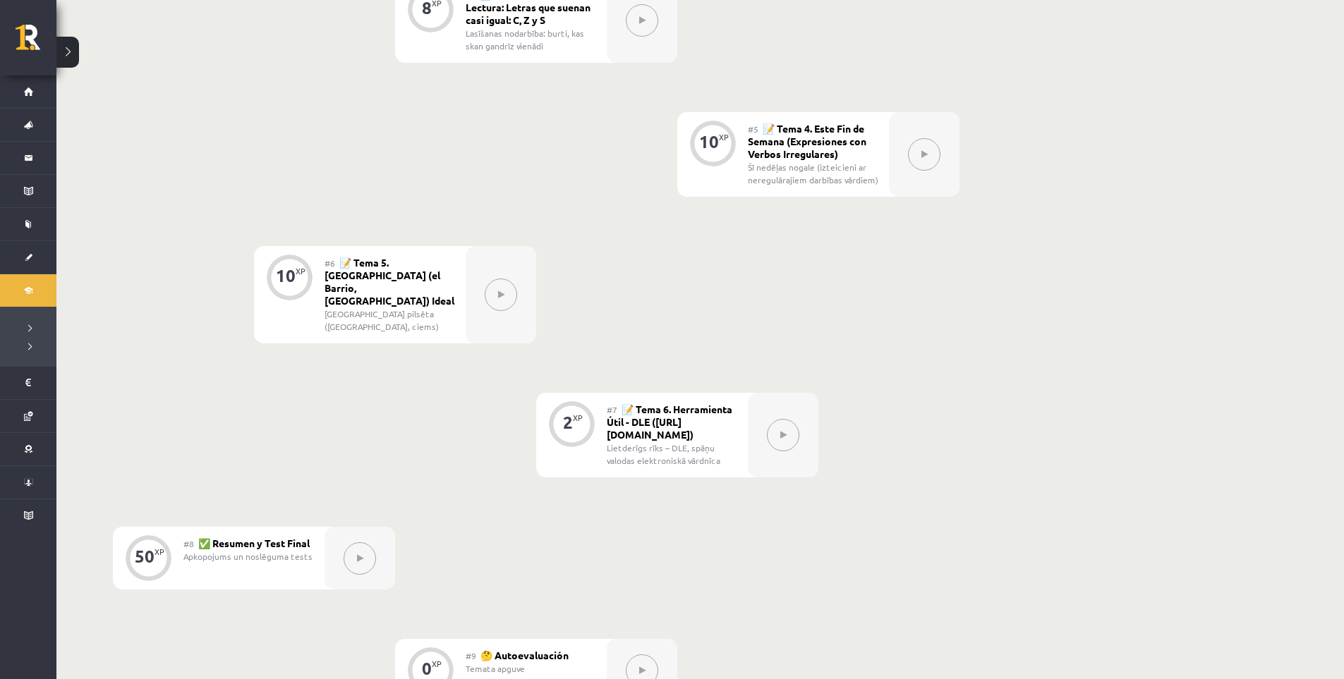
scroll to position [447, 0]
